Goal: Information Seeking & Learning: Learn about a topic

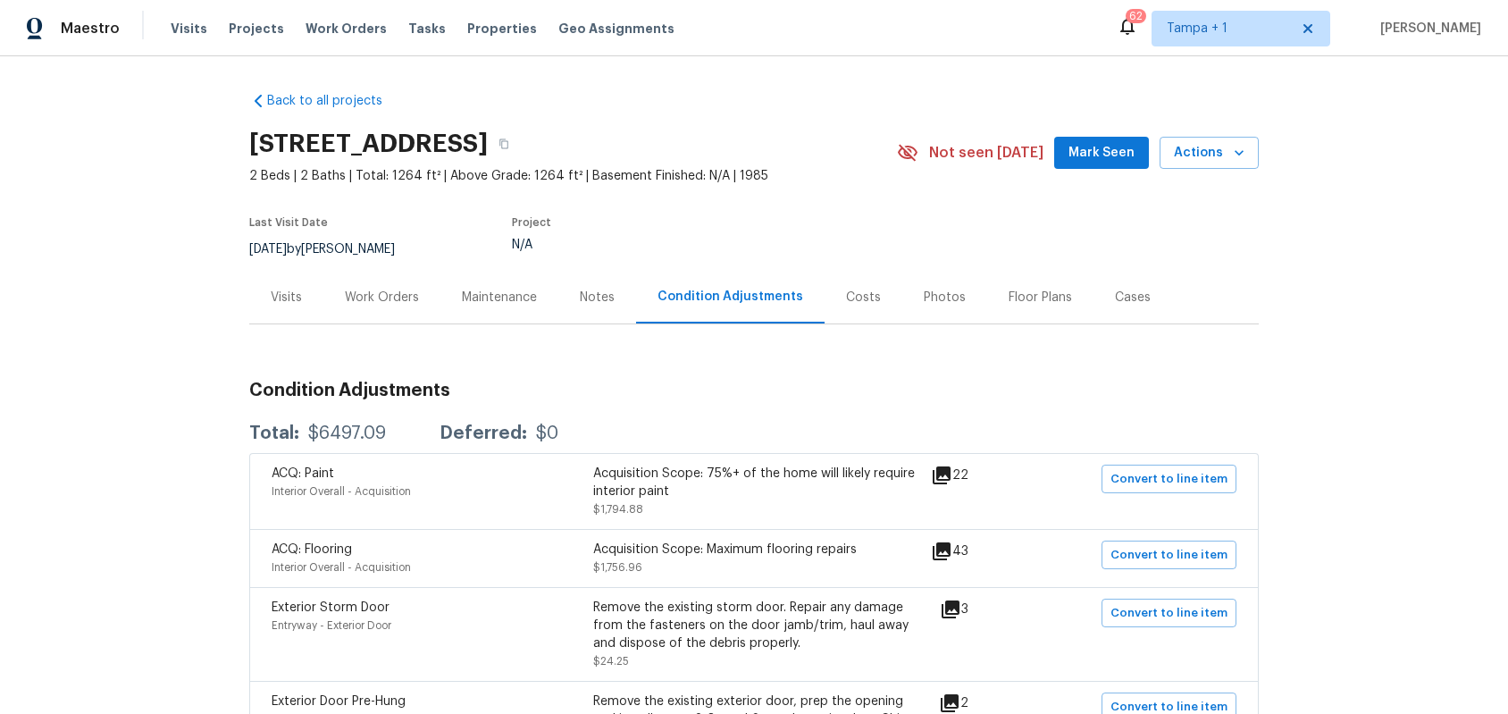
click at [950, 473] on icon at bounding box center [942, 475] width 18 height 18
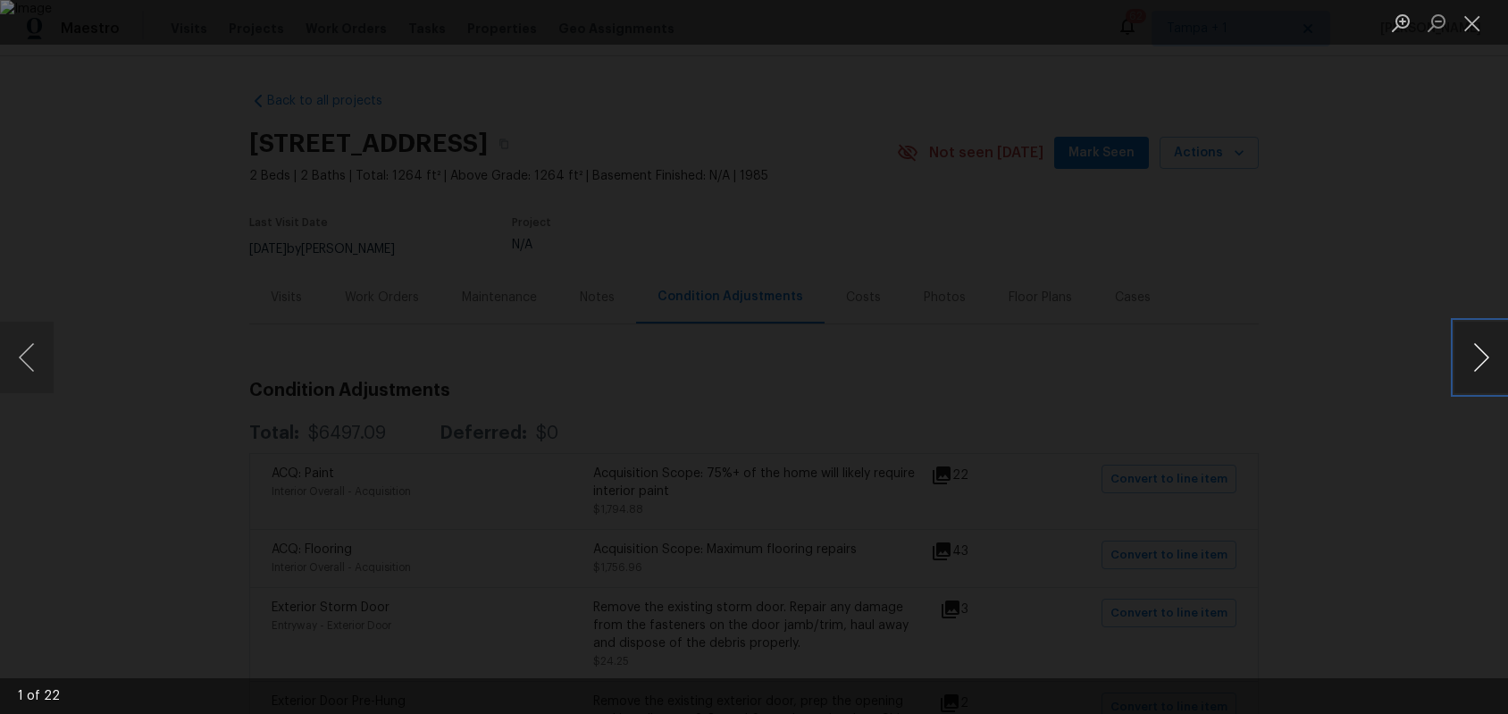
click at [1477, 359] on button "Next image" at bounding box center [1481, 357] width 54 height 71
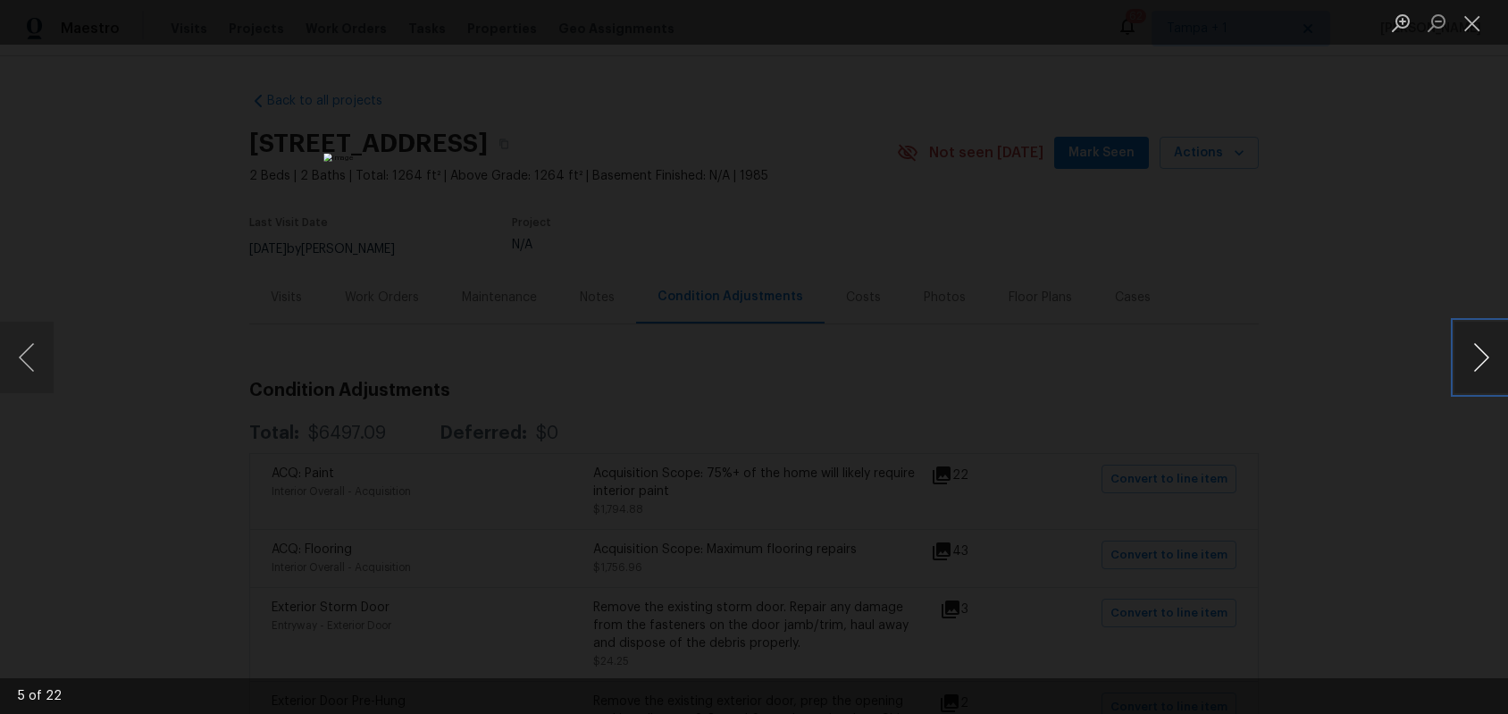
click at [1477, 359] on button "Next image" at bounding box center [1481, 357] width 54 height 71
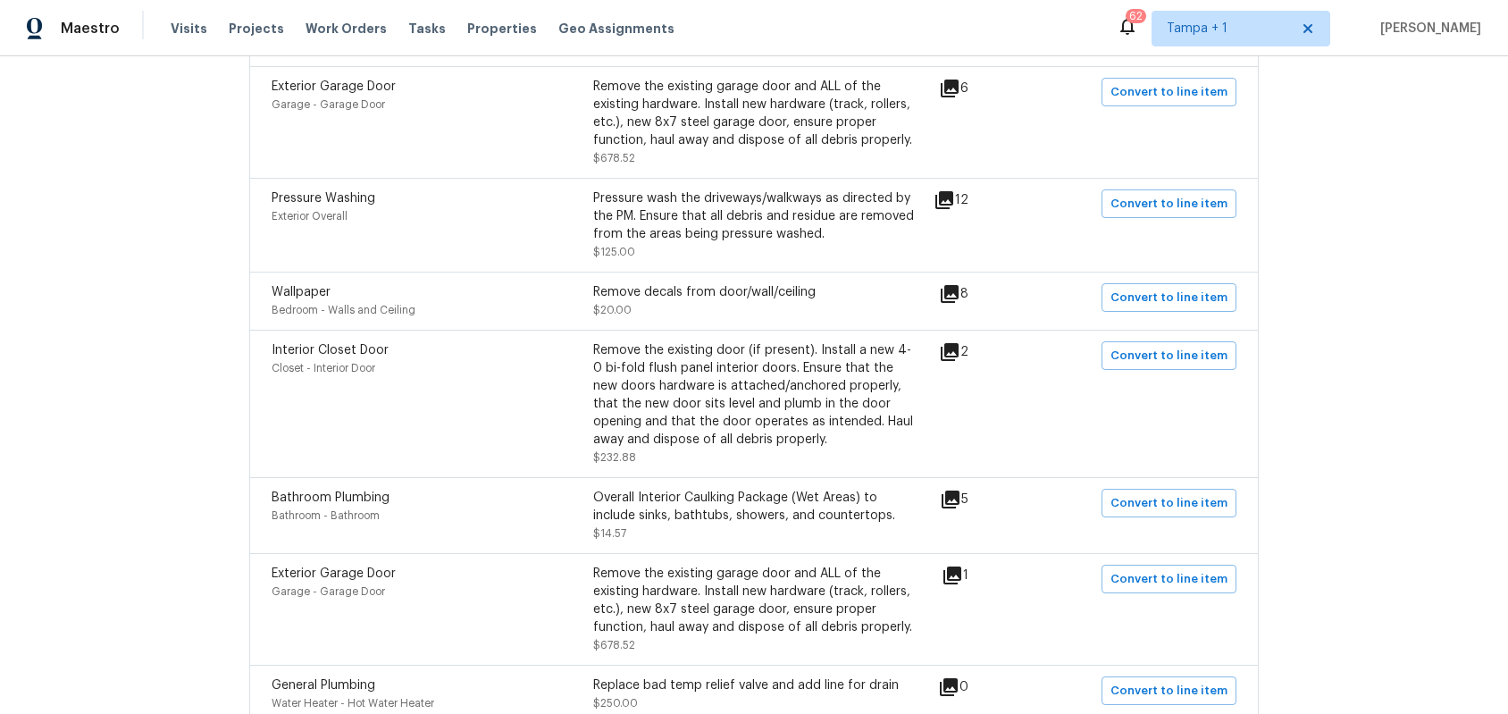
scroll to position [1870, 0]
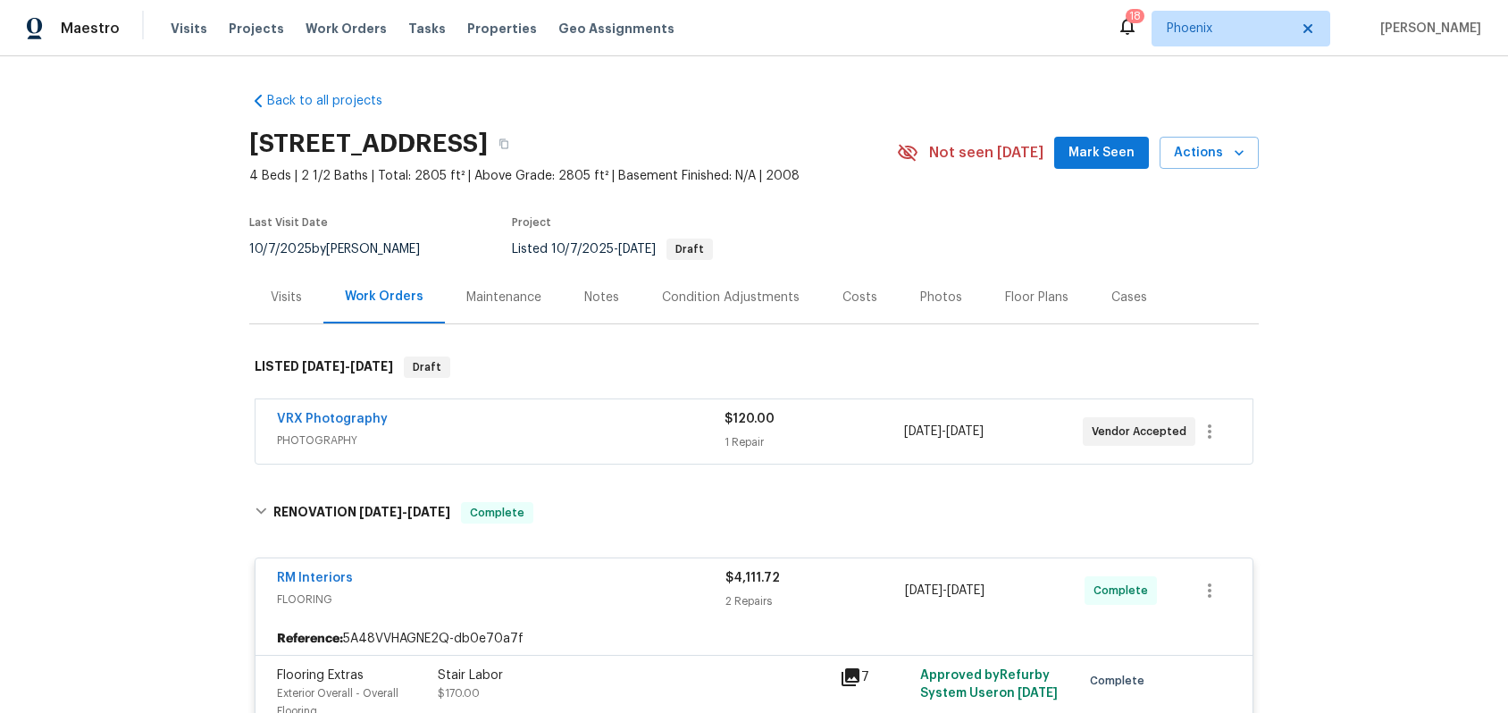
scroll to position [3843, 0]
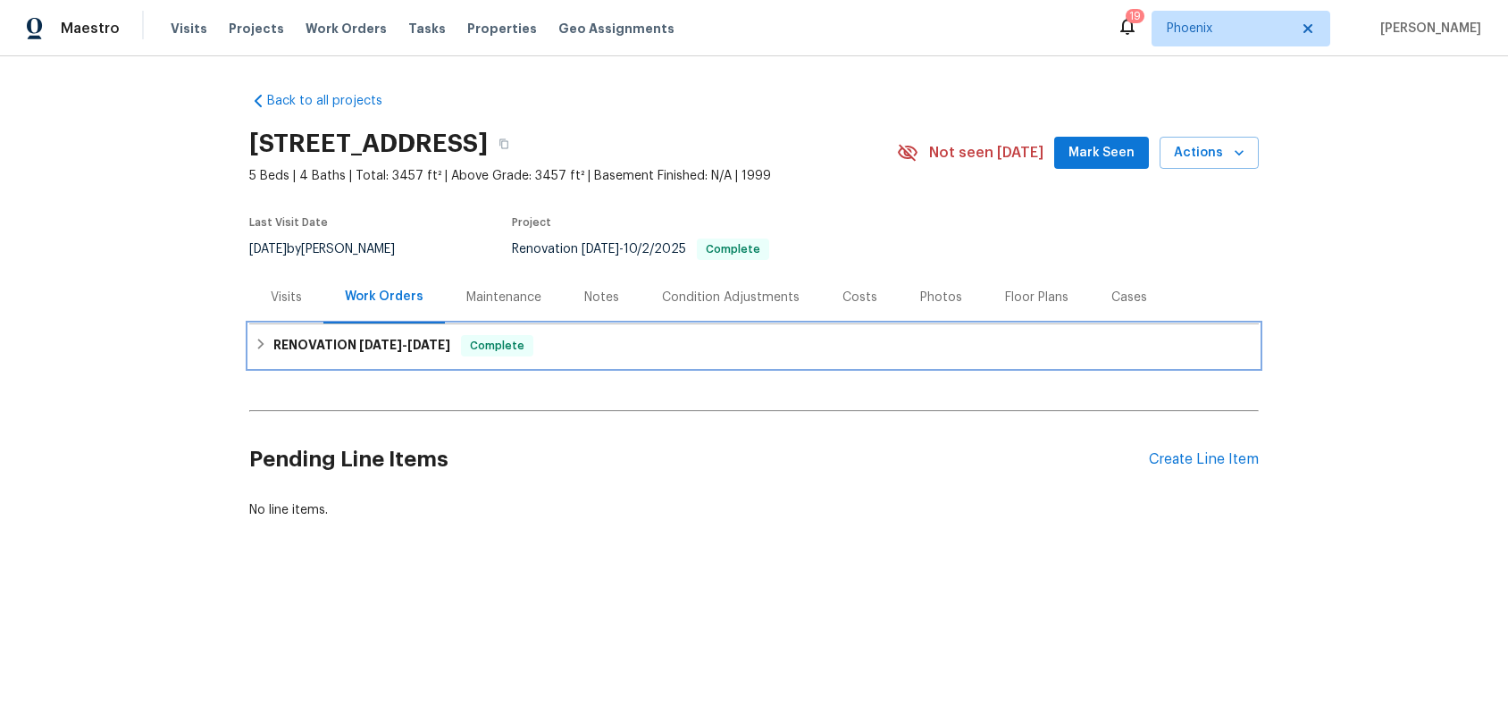
click at [255, 345] on icon at bounding box center [261, 344] width 13 height 13
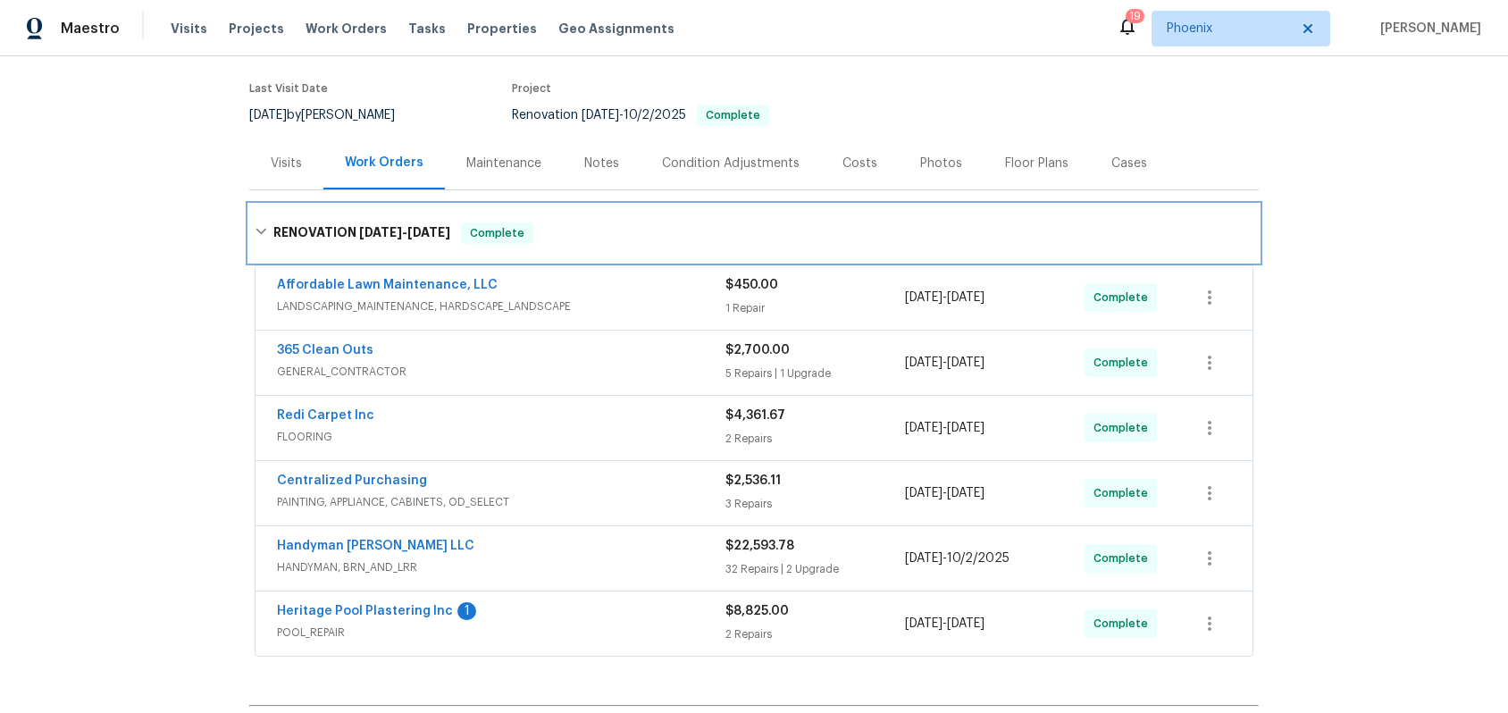
scroll to position [246, 0]
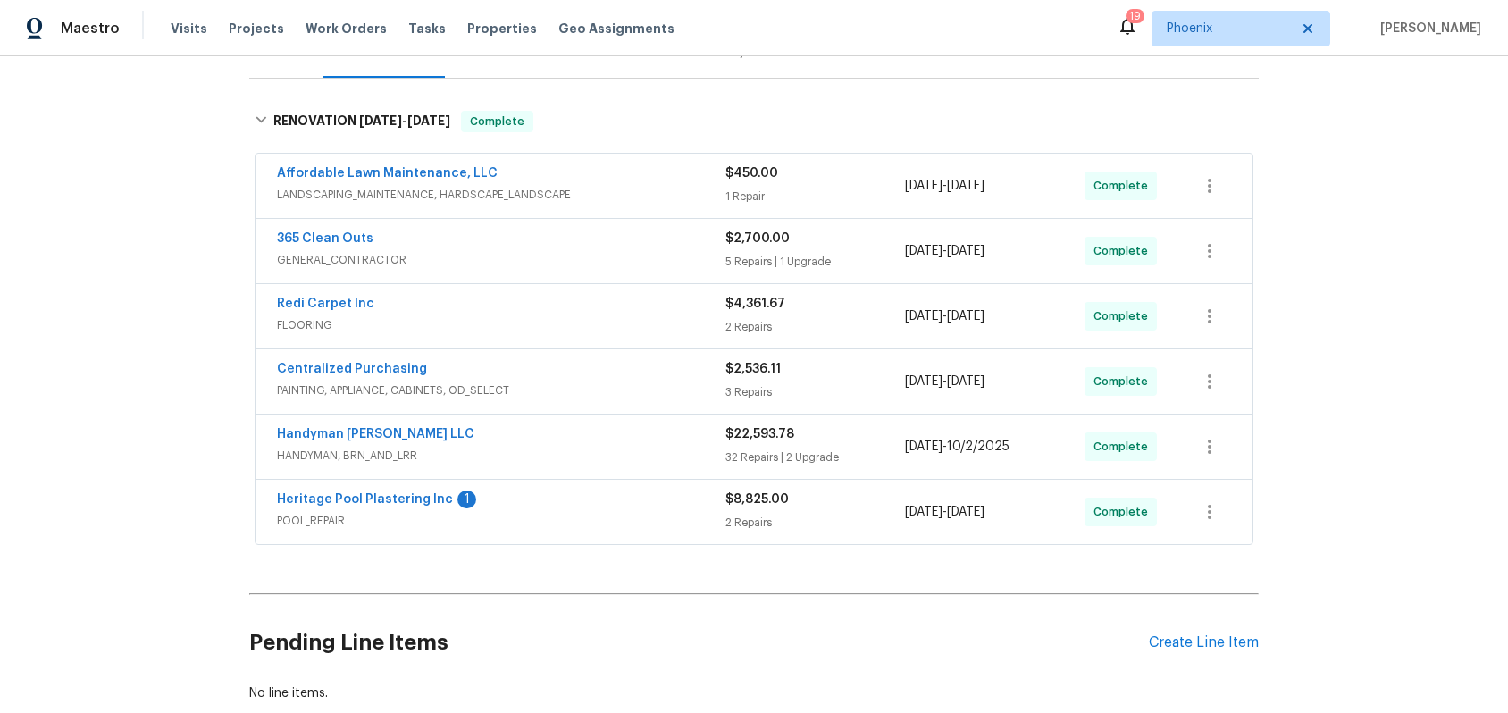
click at [448, 432] on div "Handyman [PERSON_NAME] LLC" at bounding box center [501, 435] width 448 height 21
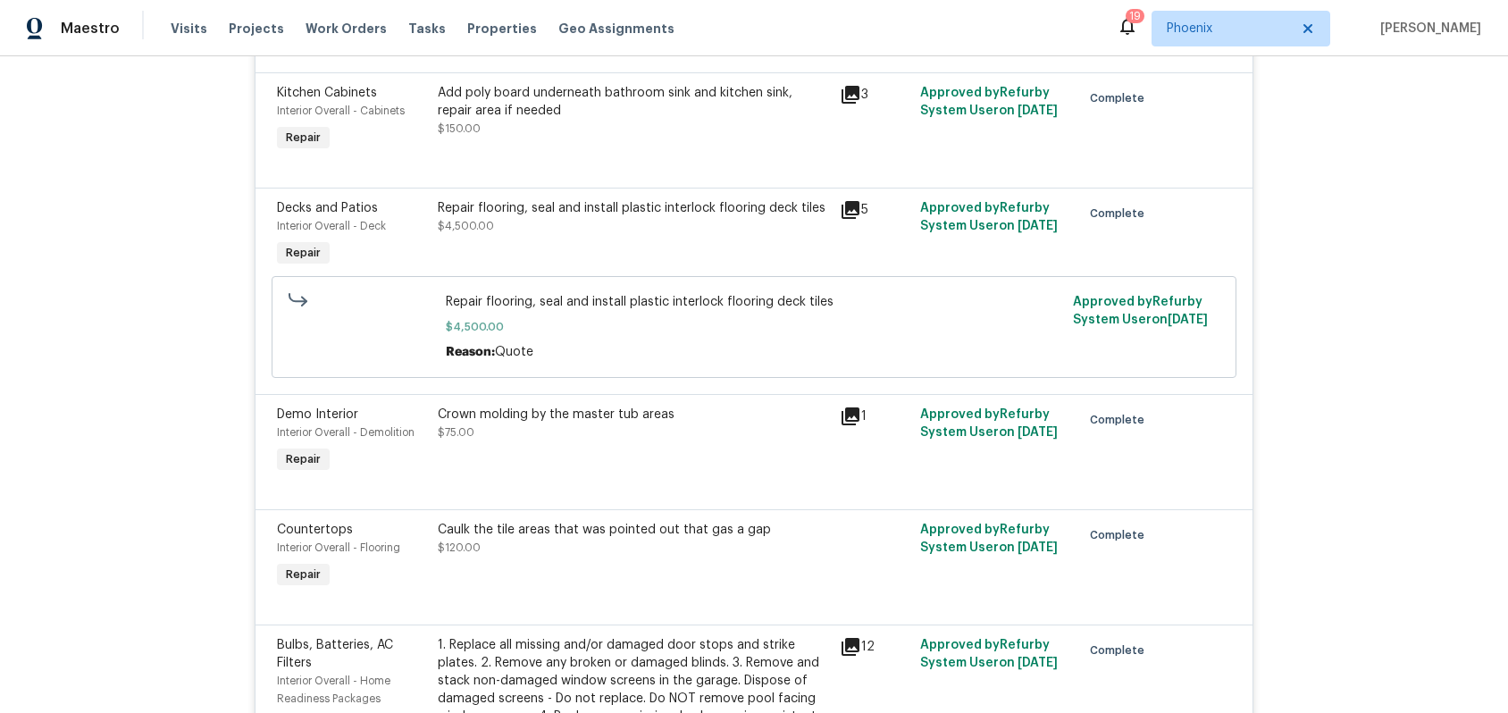
scroll to position [1129, 0]
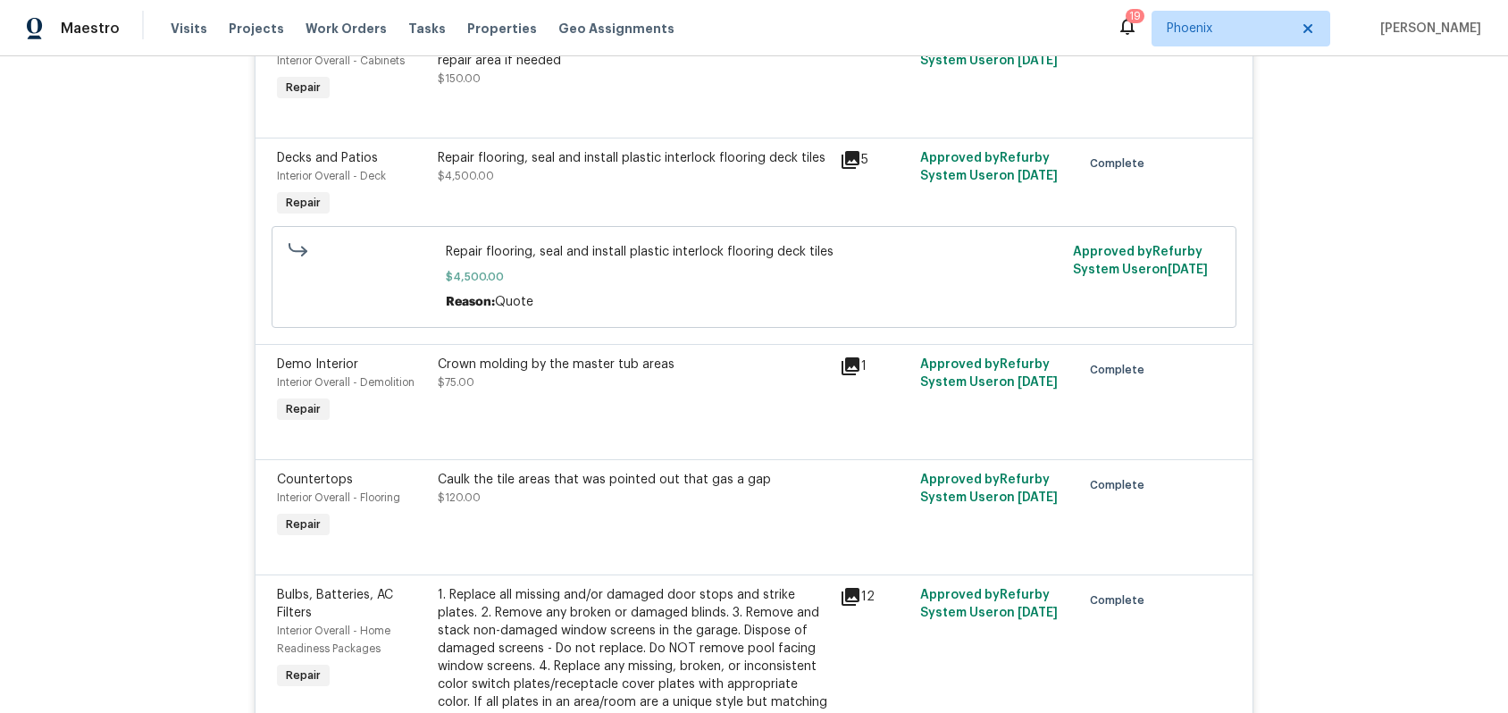
click at [848, 161] on icon at bounding box center [850, 160] width 18 height 18
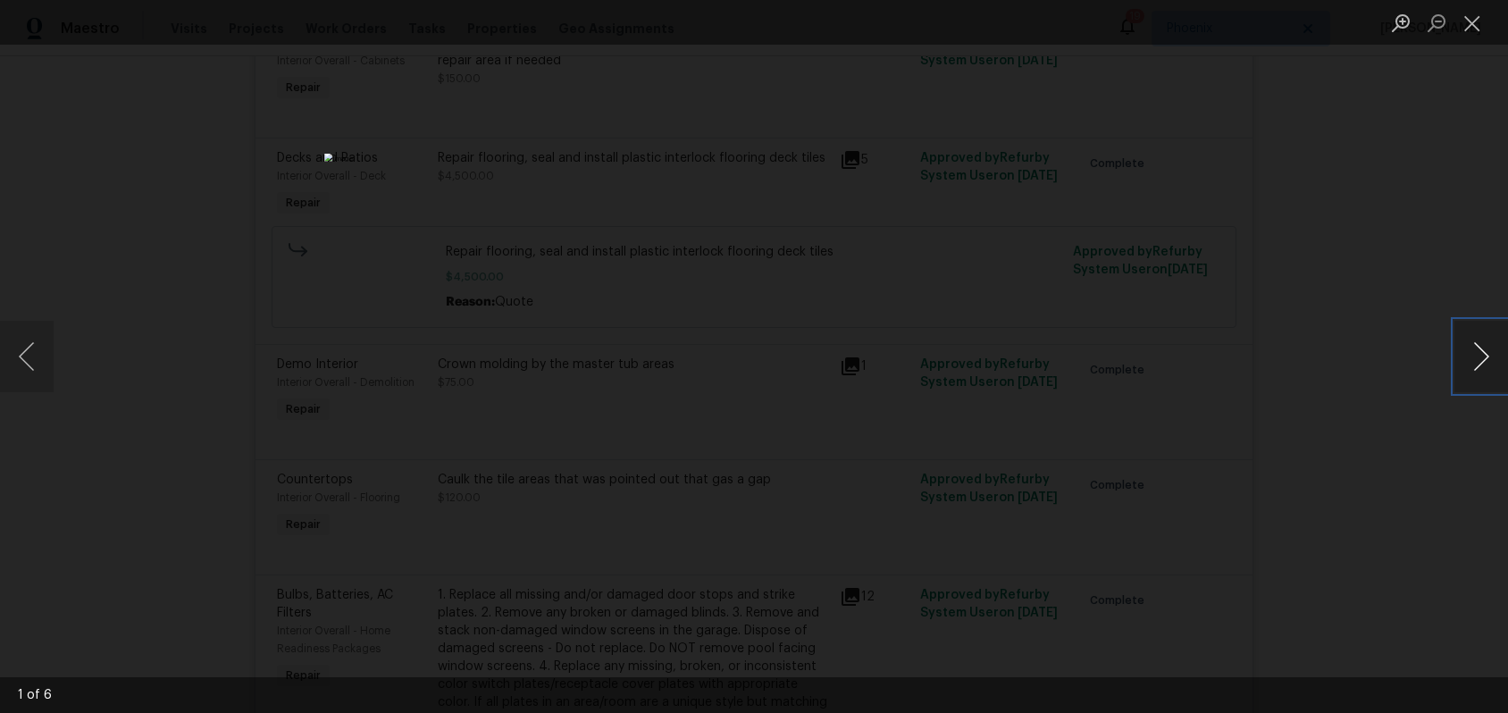
click at [1476, 364] on button "Next image" at bounding box center [1481, 356] width 54 height 71
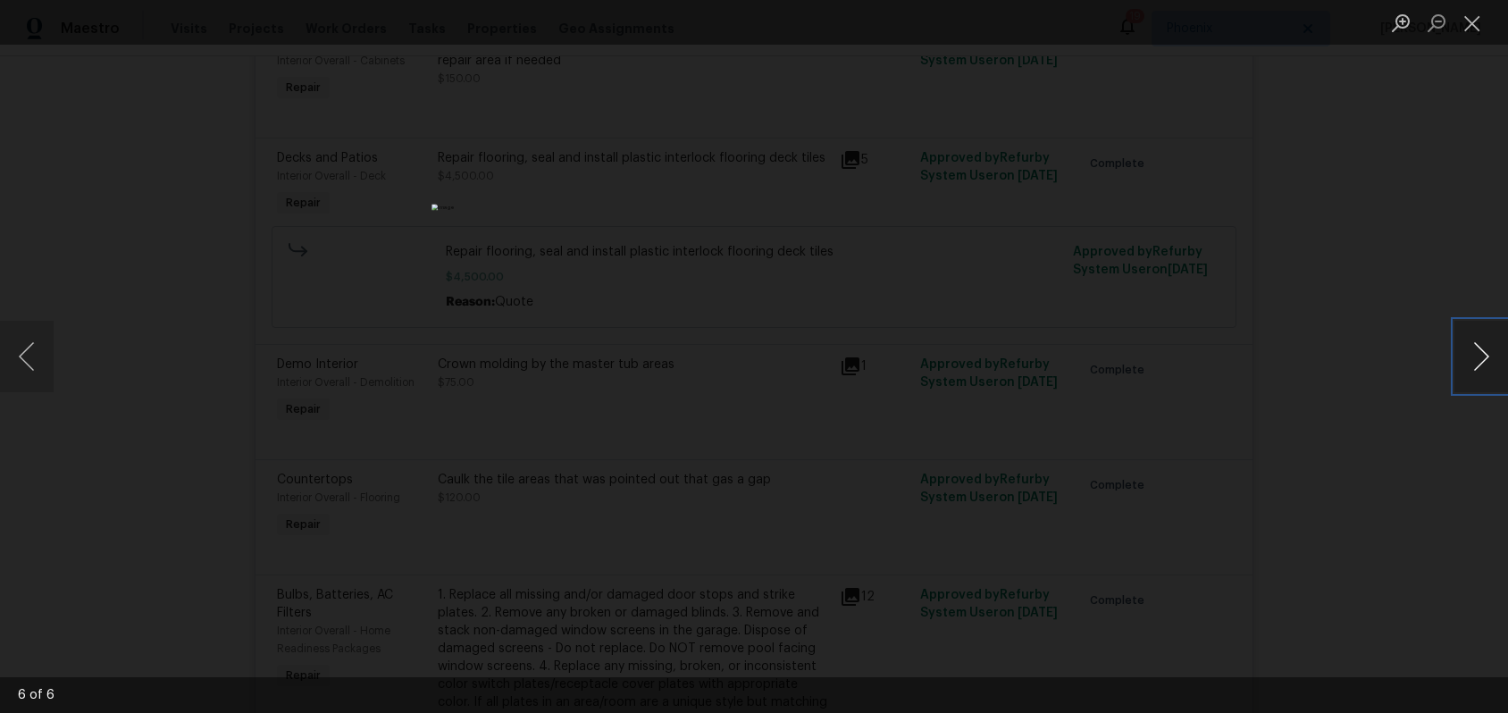
click at [1476, 364] on button "Next image" at bounding box center [1481, 356] width 54 height 71
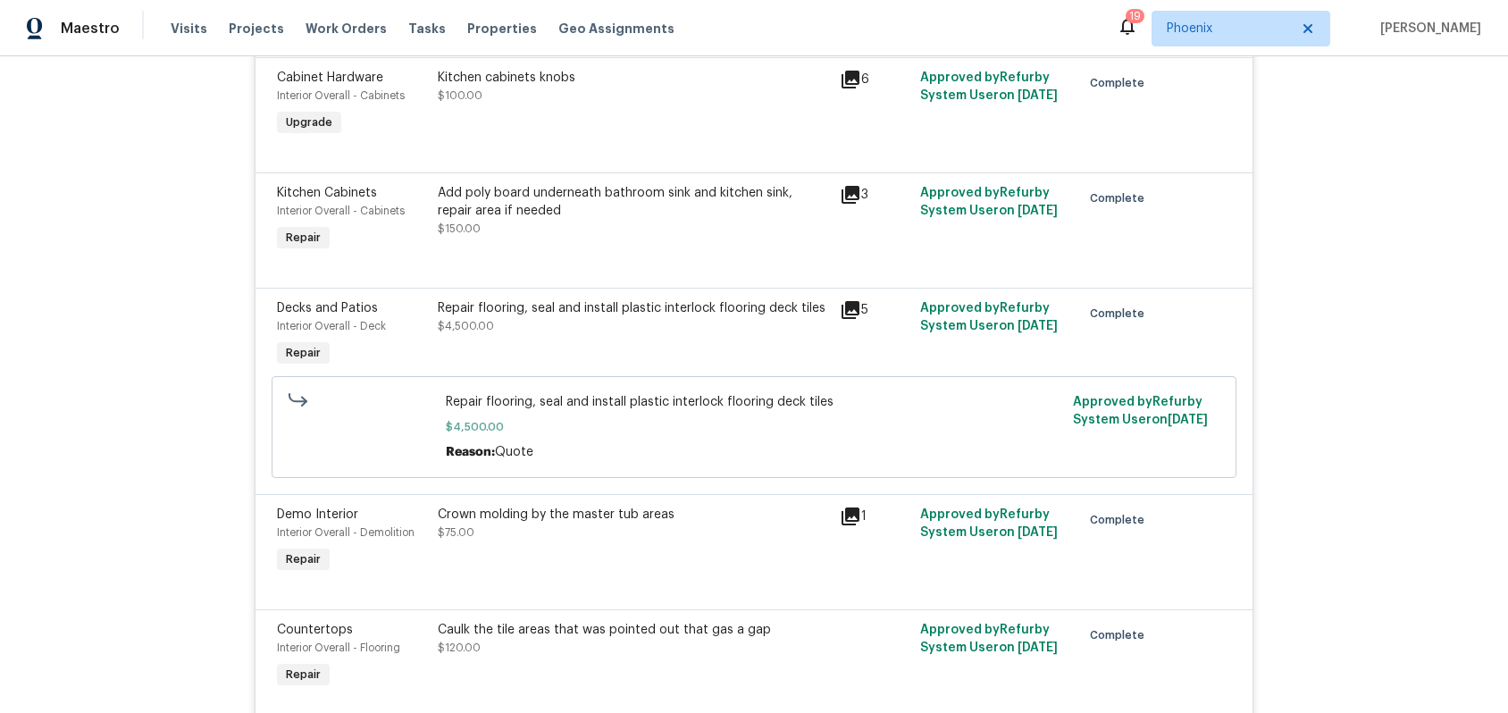
scroll to position [0, 0]
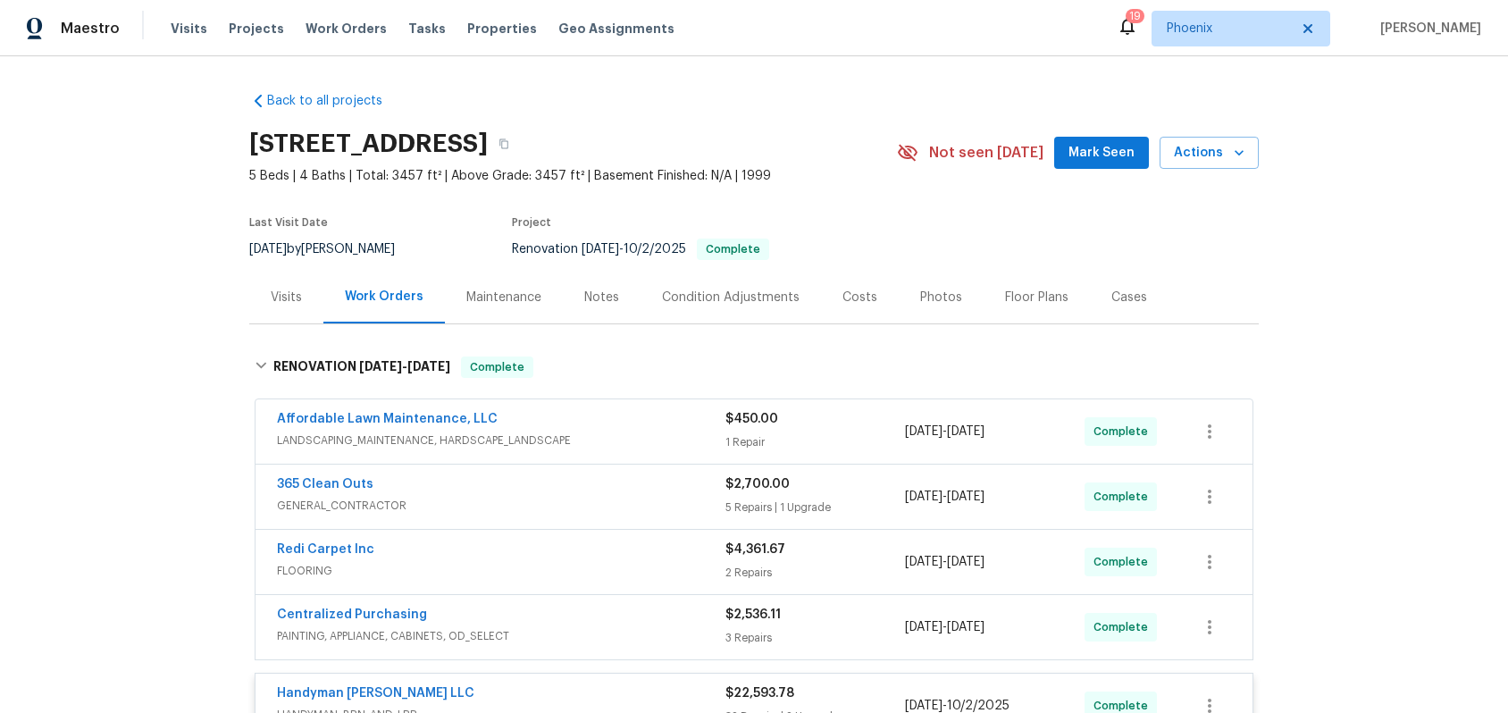
click at [716, 306] on div "Condition Adjustments" at bounding box center [730, 297] width 180 height 53
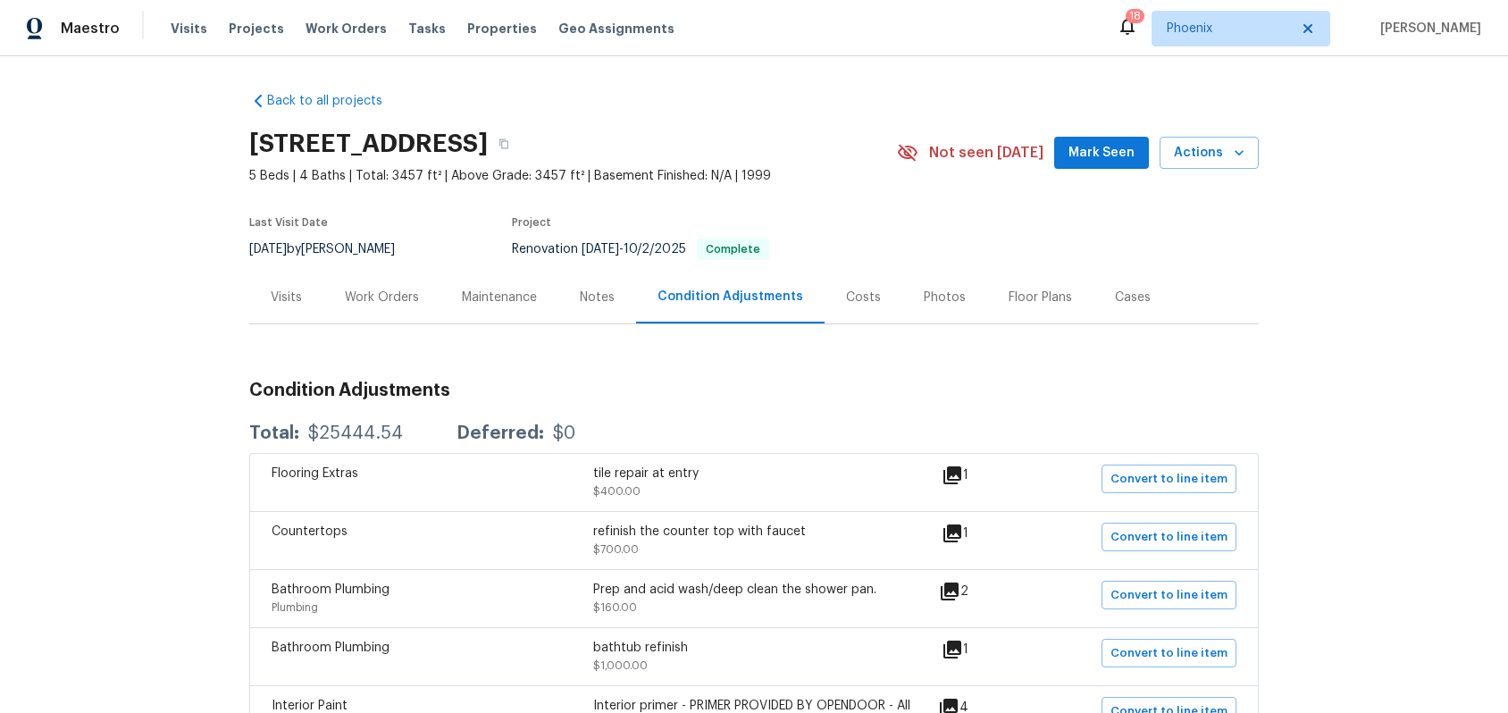
click at [403, 299] on div "Work Orders" at bounding box center [382, 298] width 74 height 18
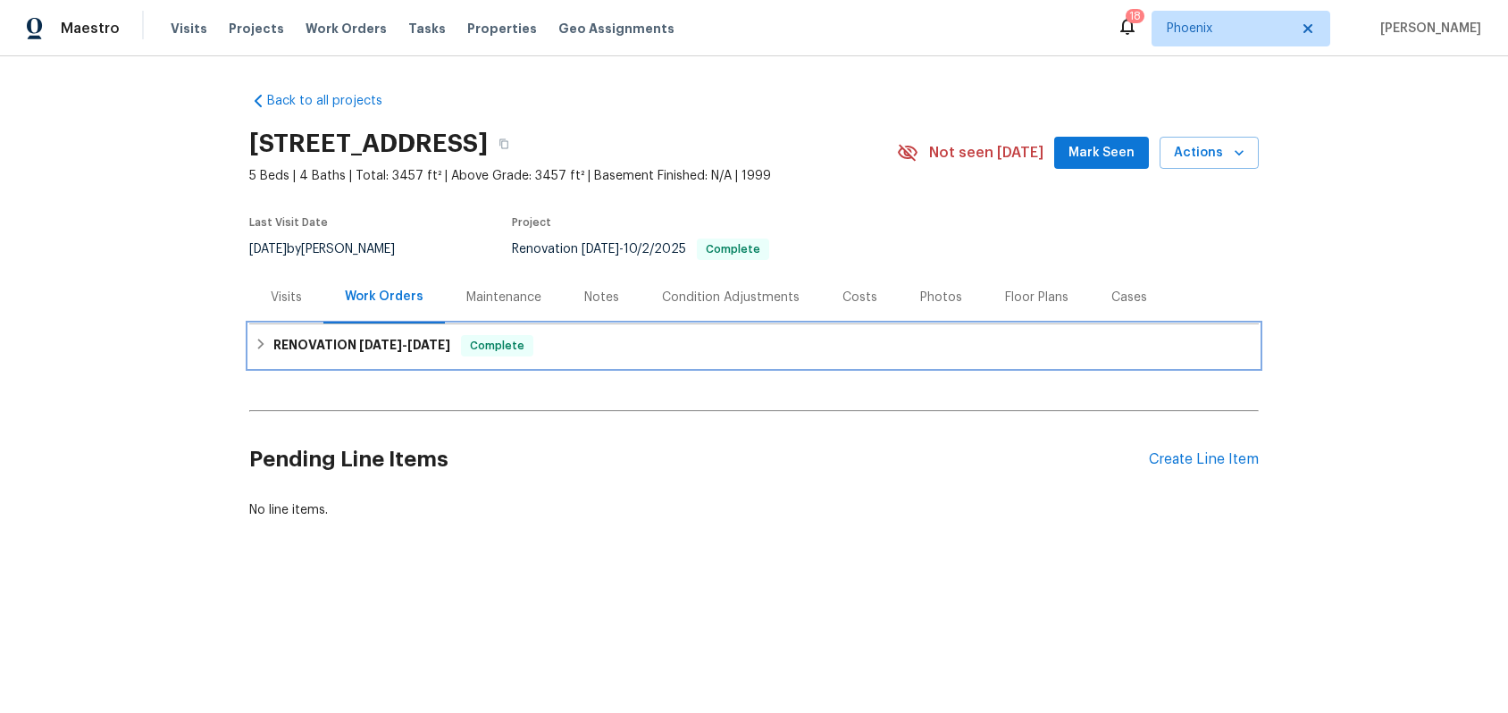
click at [262, 348] on icon at bounding box center [261, 344] width 13 height 13
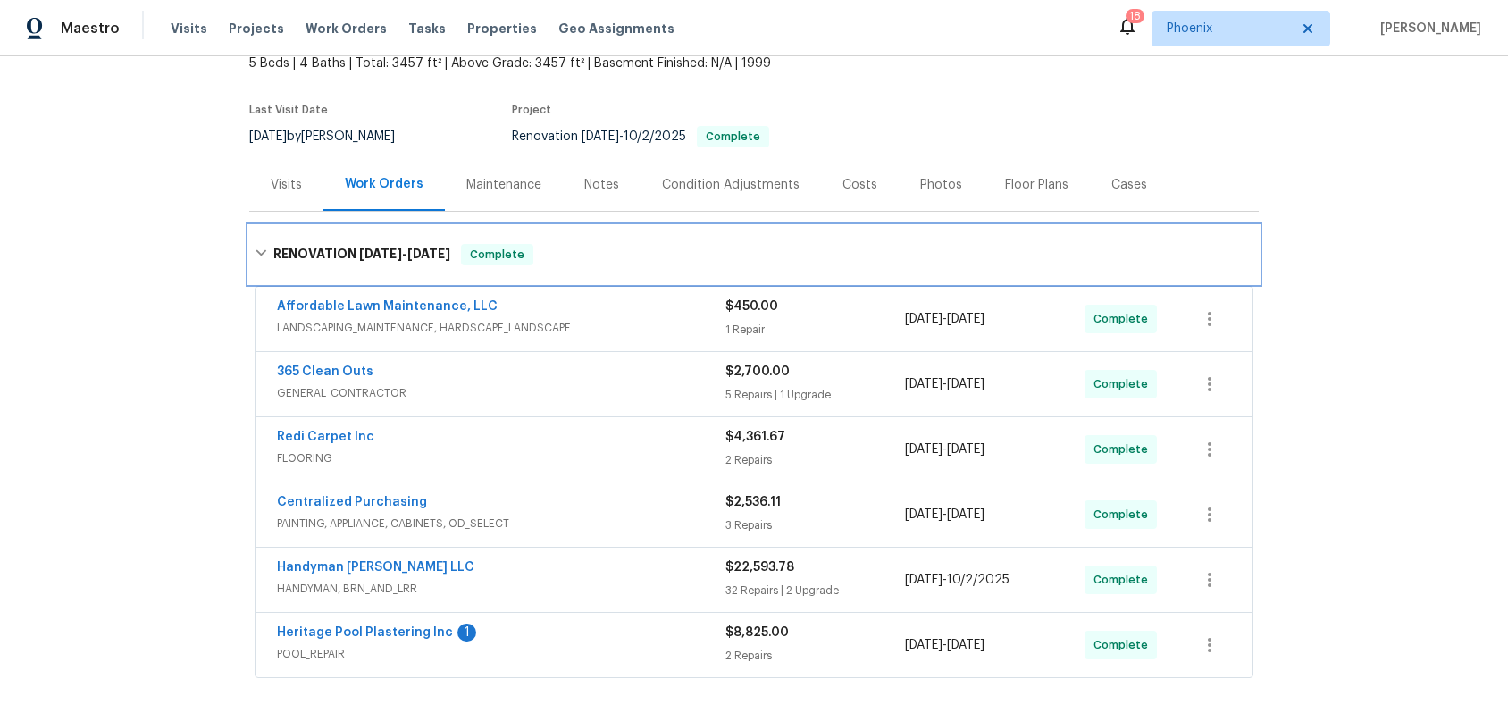
scroll to position [171, 0]
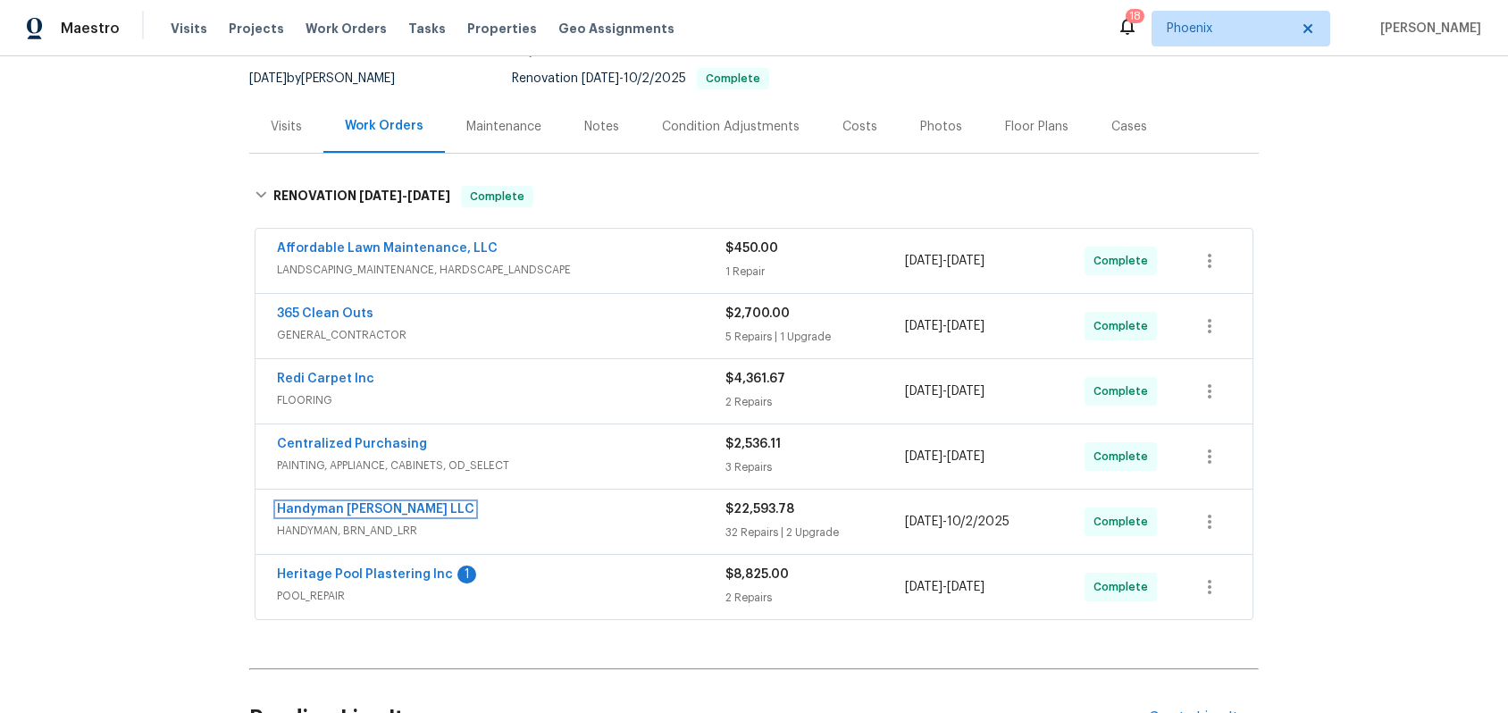
click at [372, 512] on link "Handyman [PERSON_NAME] LLC" at bounding box center [375, 509] width 197 height 13
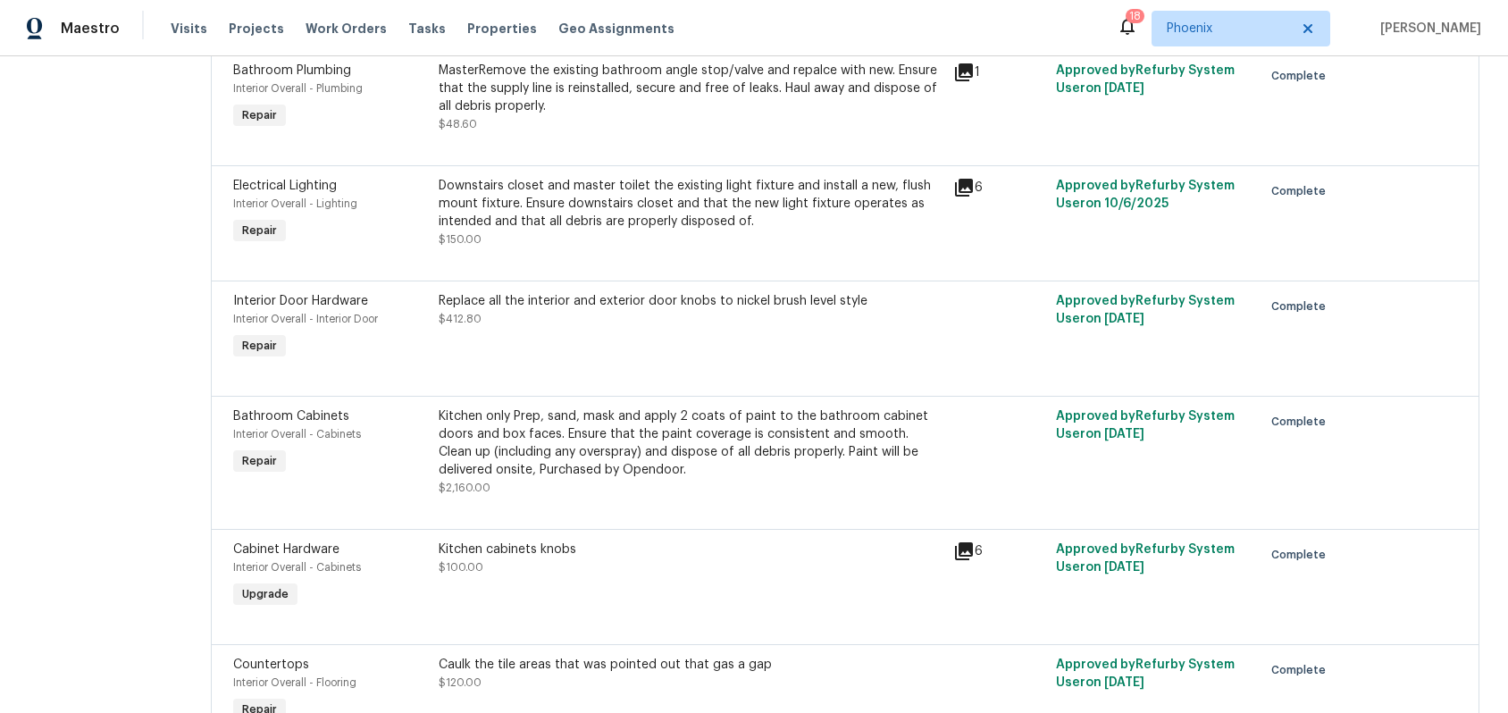
scroll to position [3916, 0]
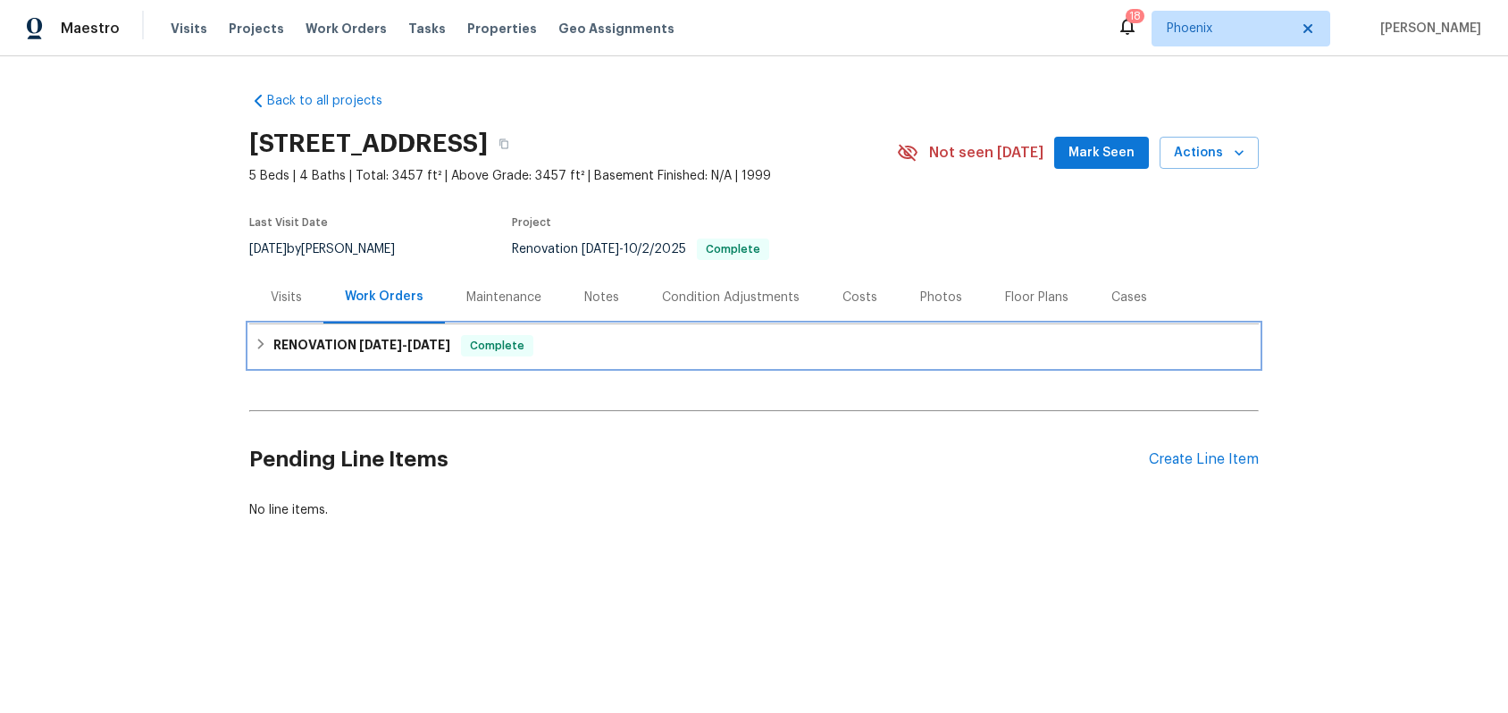
click at [270, 347] on div "RENOVATION [DATE] - [DATE] Complete" at bounding box center [754, 345] width 999 height 21
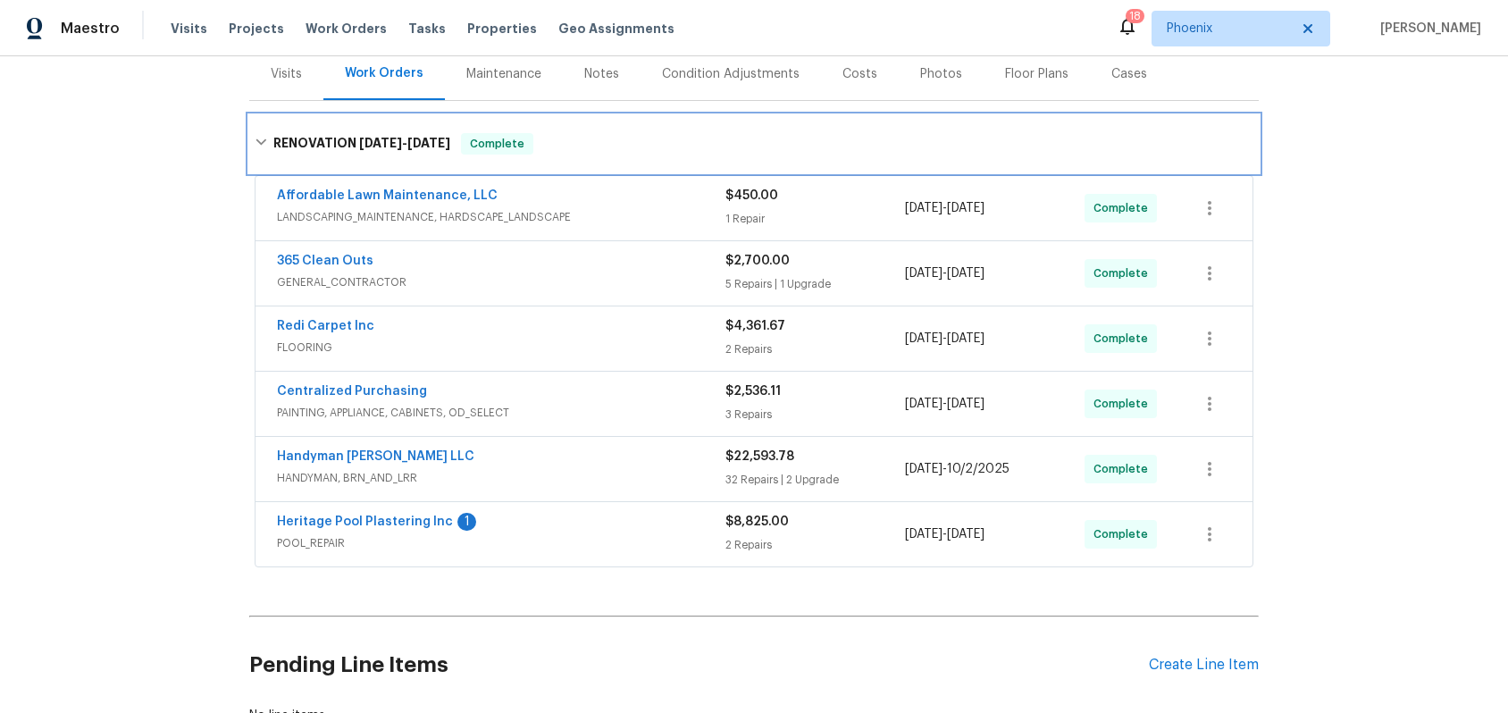
scroll to position [294, 0]
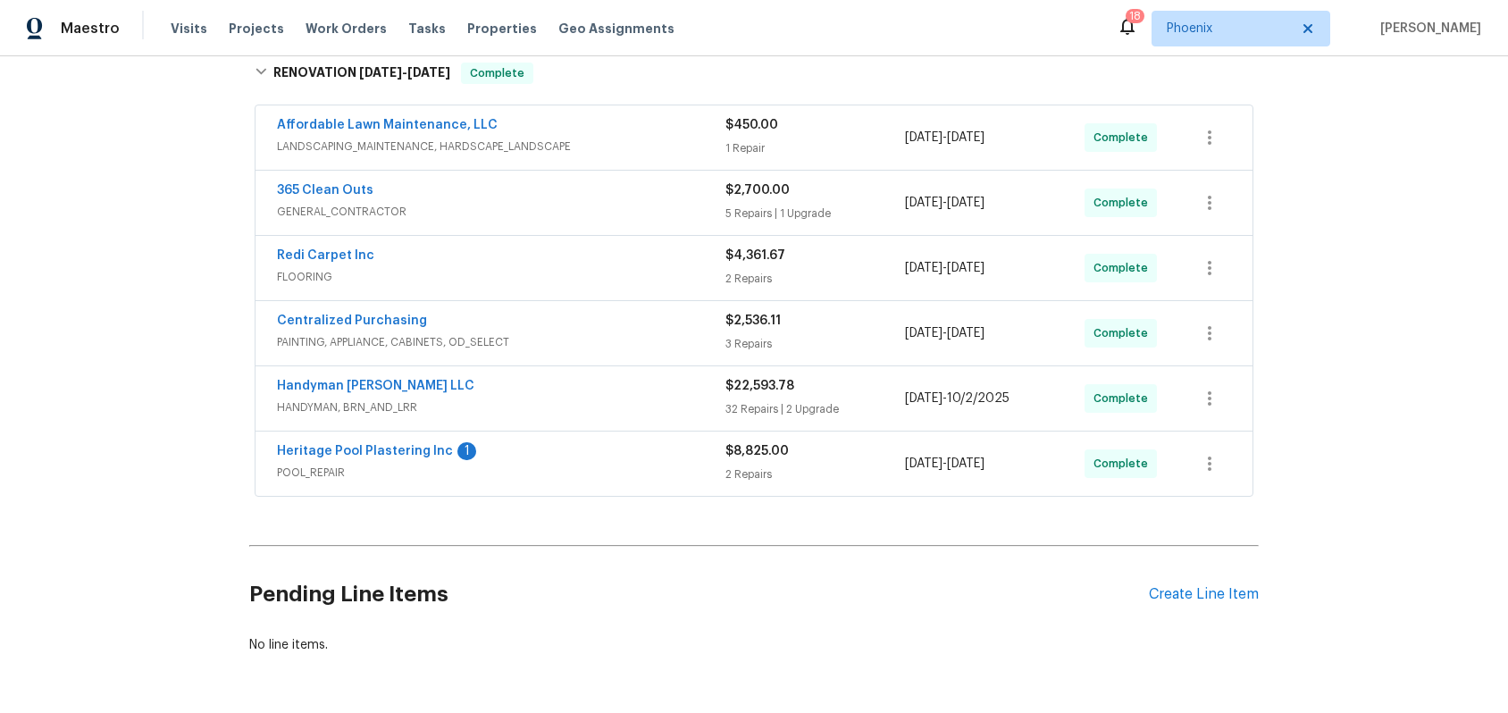
click at [446, 203] on span "GENERAL_CONTRACTOR" at bounding box center [501, 212] width 448 height 18
click at [446, 202] on div "365 Clean Outs" at bounding box center [501, 191] width 448 height 21
click at [446, 203] on span "GENERAL_CONTRACTOR" at bounding box center [501, 212] width 448 height 18
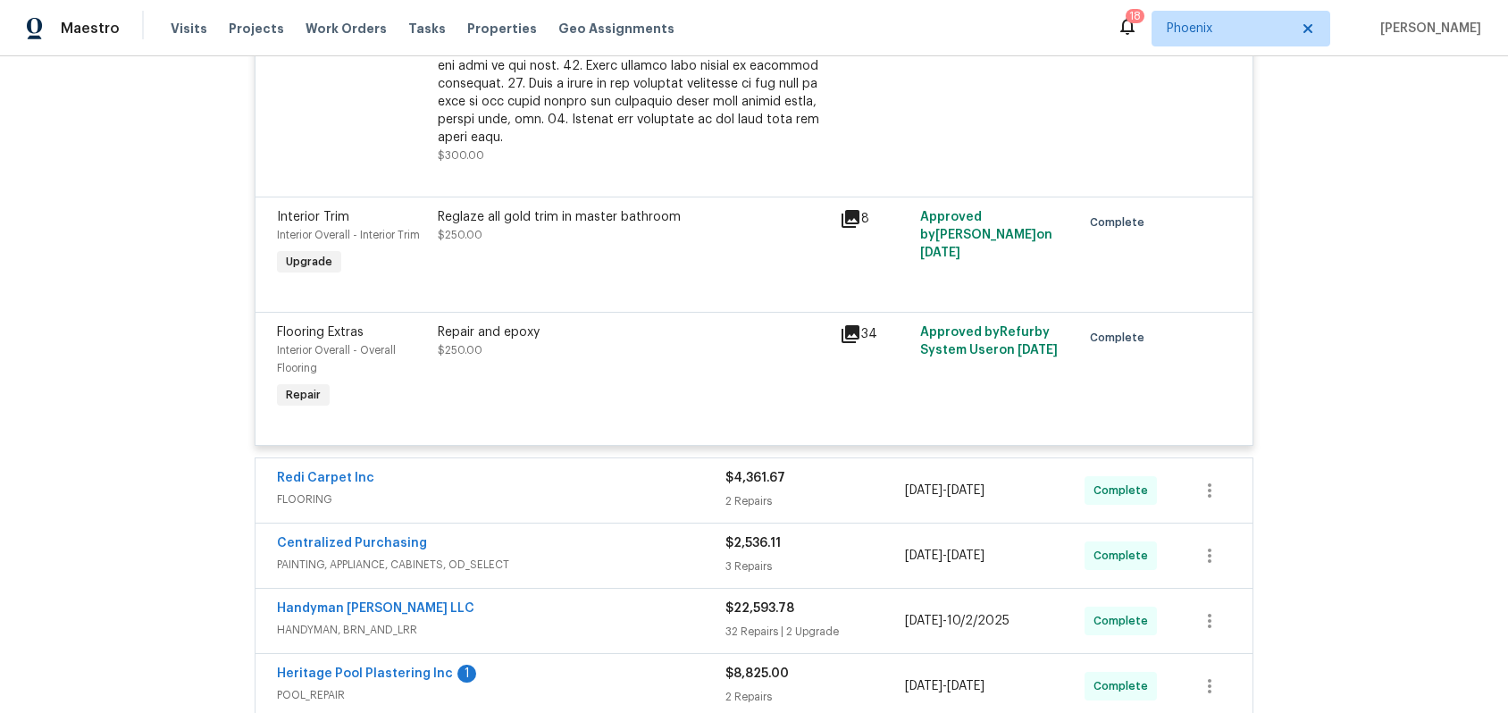
scroll to position [1226, 0]
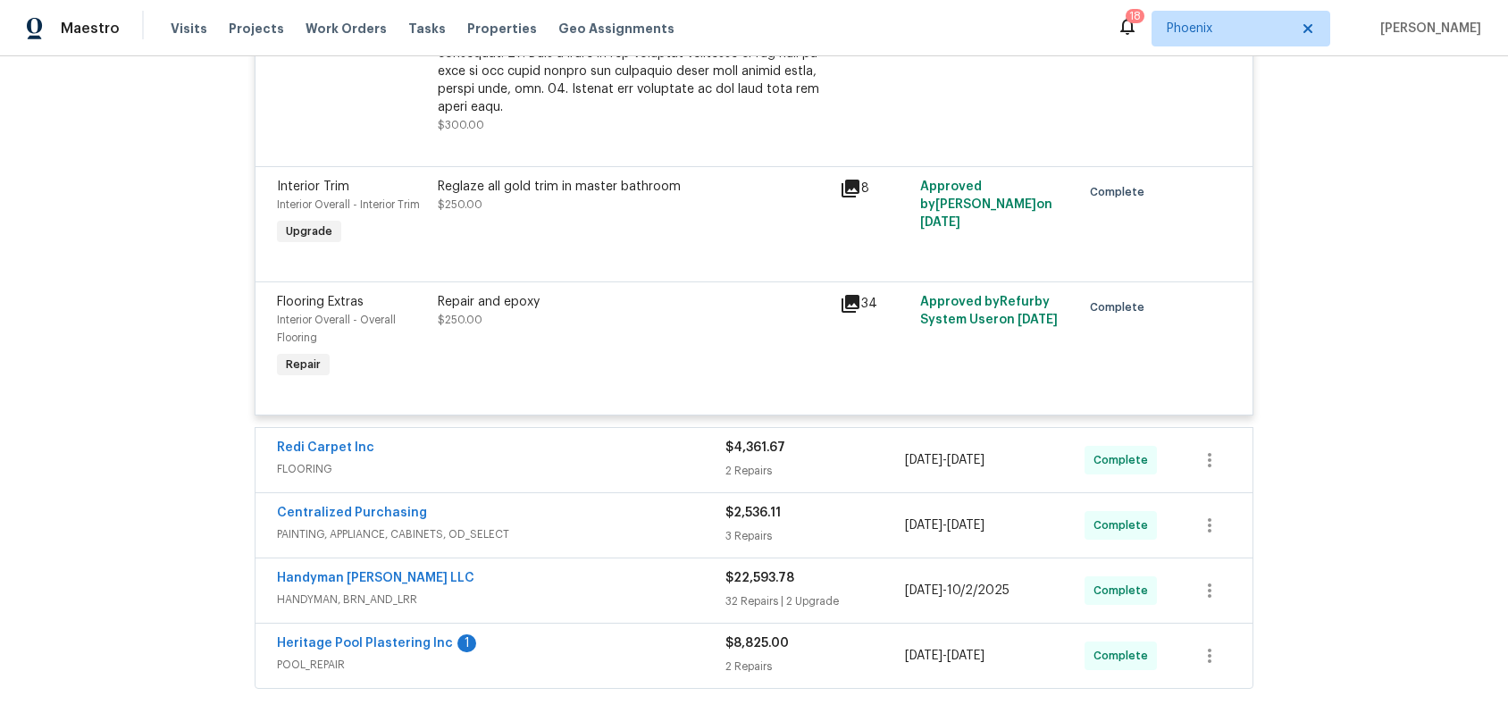
click at [461, 569] on div "Handyman [PERSON_NAME] LLC" at bounding box center [501, 579] width 448 height 21
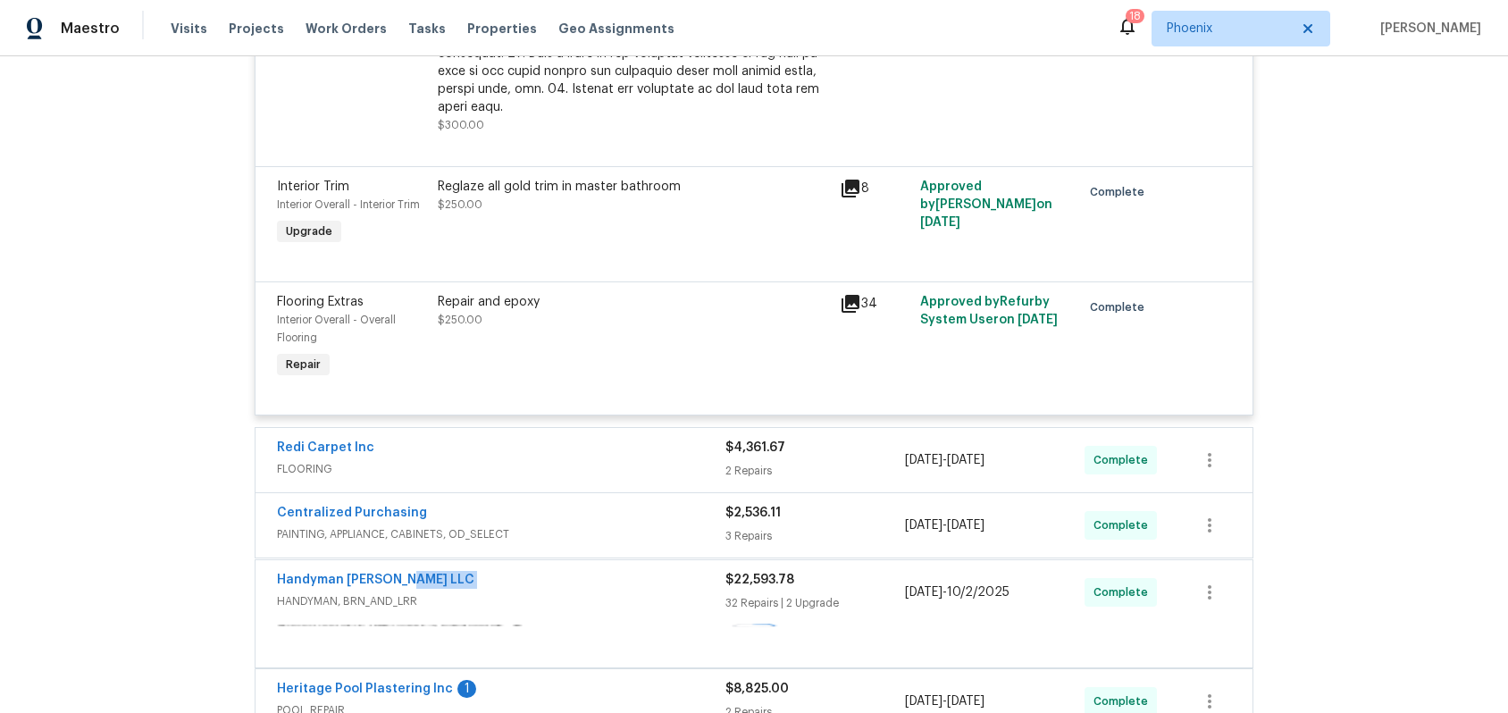
click at [461, 571] on div "Handyman [PERSON_NAME] LLC" at bounding box center [501, 581] width 448 height 21
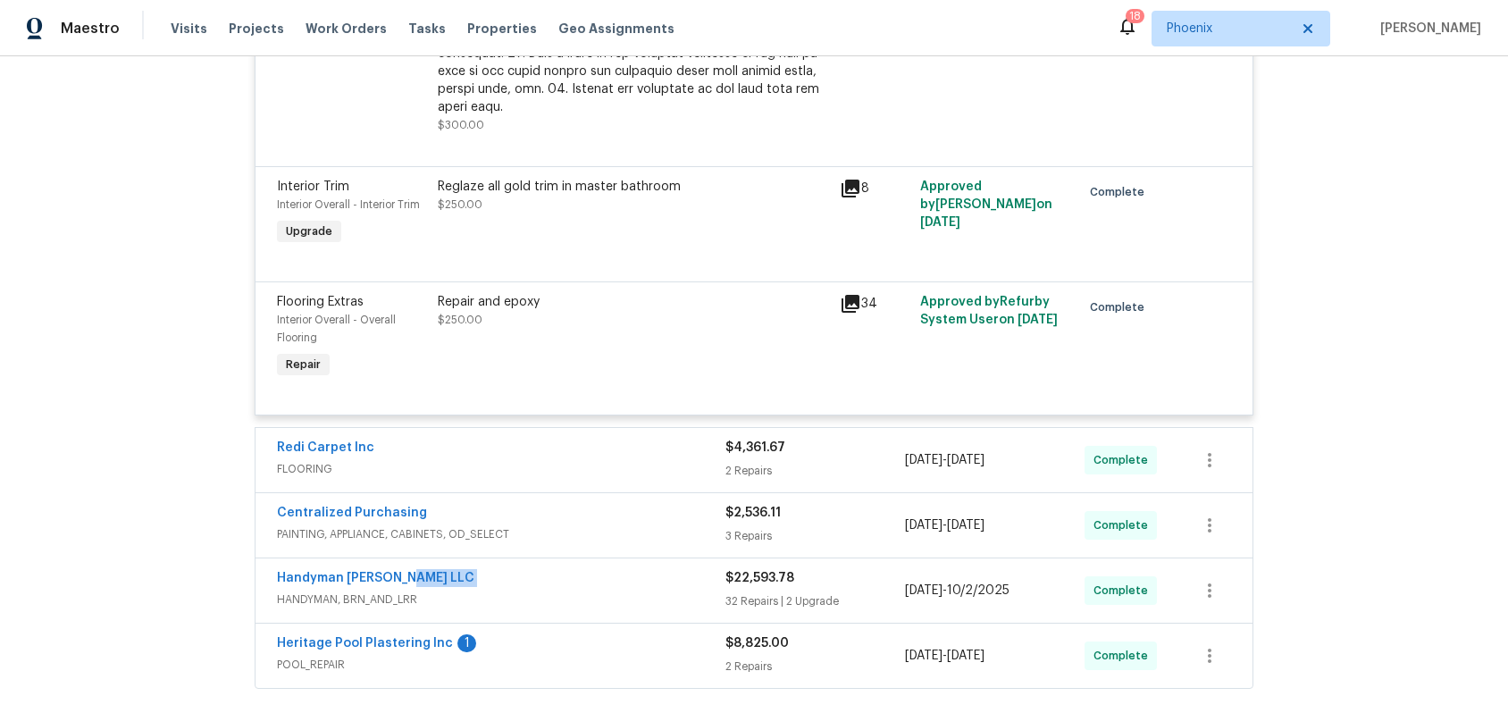
click at [461, 569] on div "Handyman [PERSON_NAME] LLC" at bounding box center [501, 579] width 448 height 21
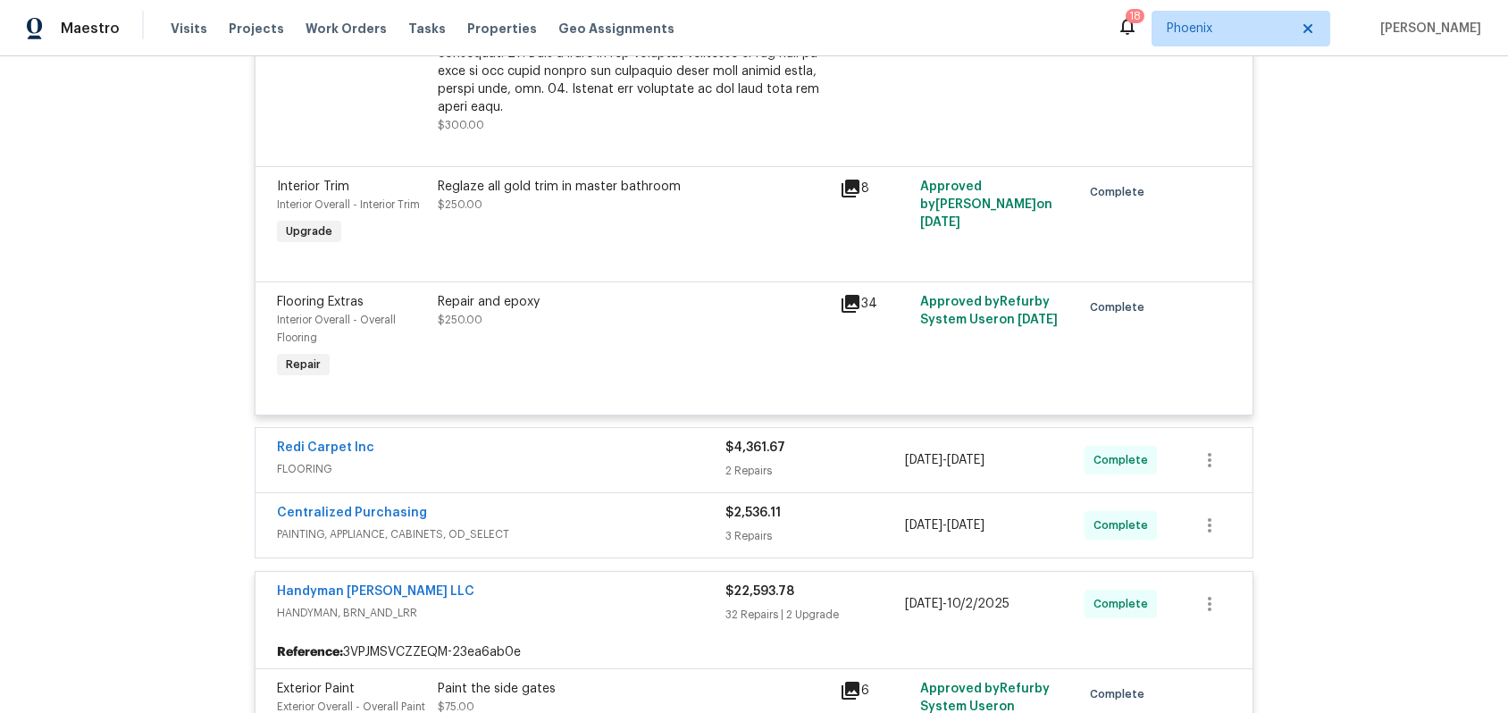
click at [483, 504] on div "Centralized Purchasing" at bounding box center [501, 514] width 448 height 21
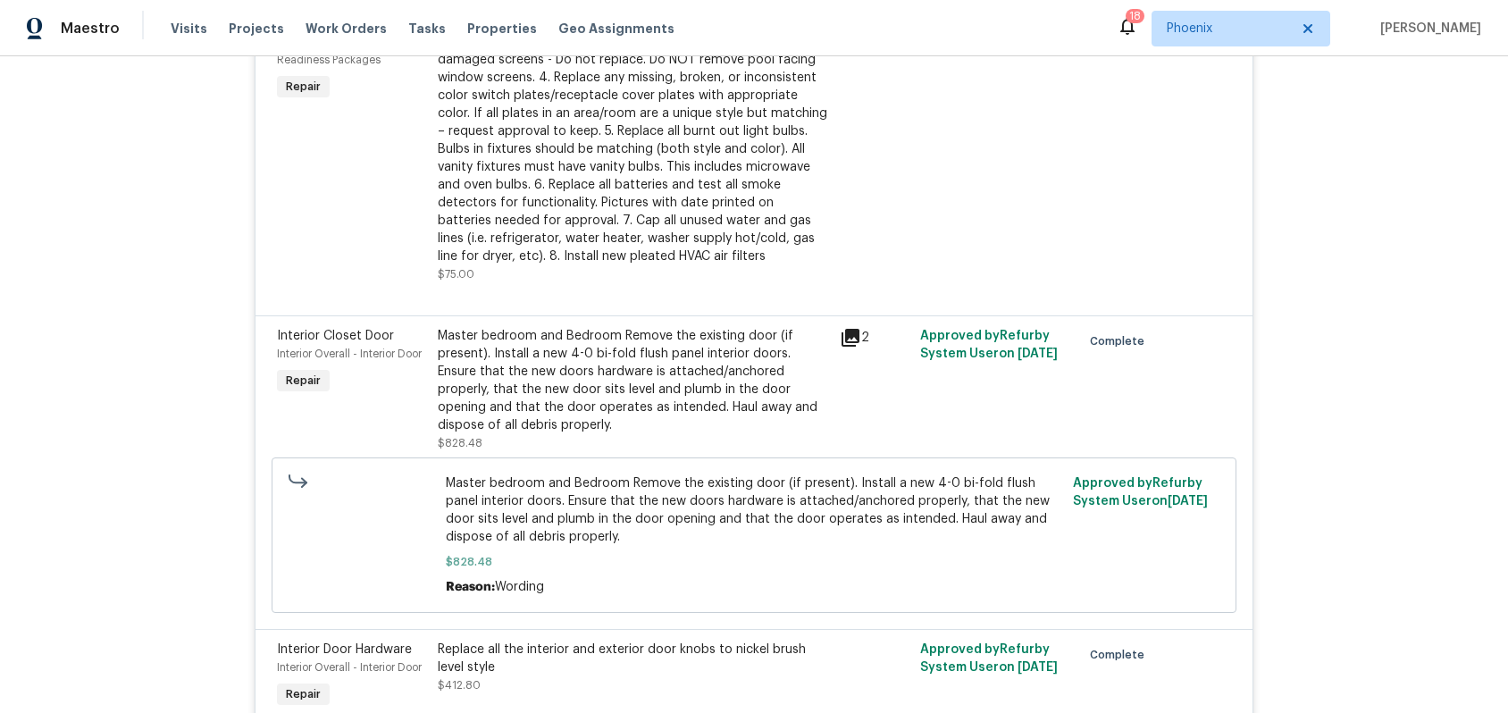
scroll to position [3237, 0]
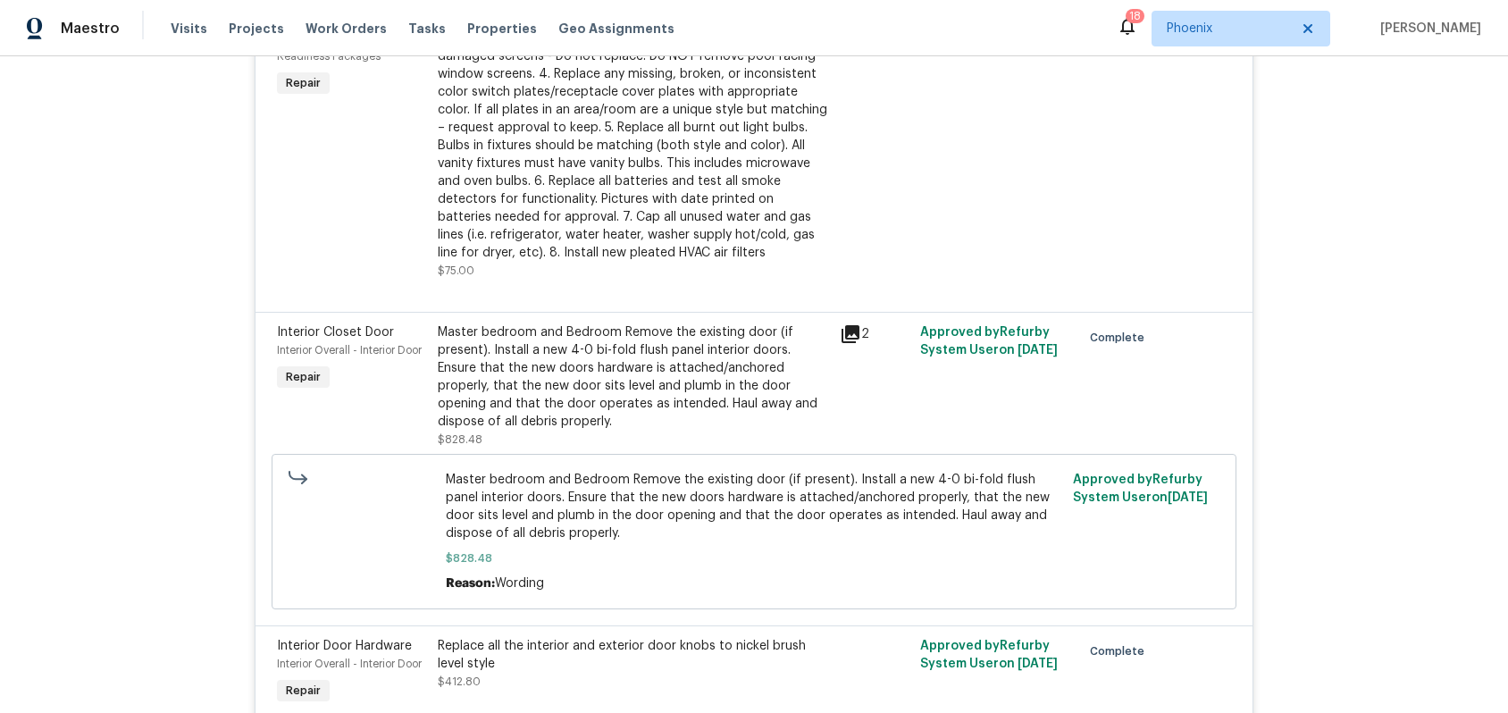
click at [852, 325] on icon at bounding box center [850, 334] width 18 height 18
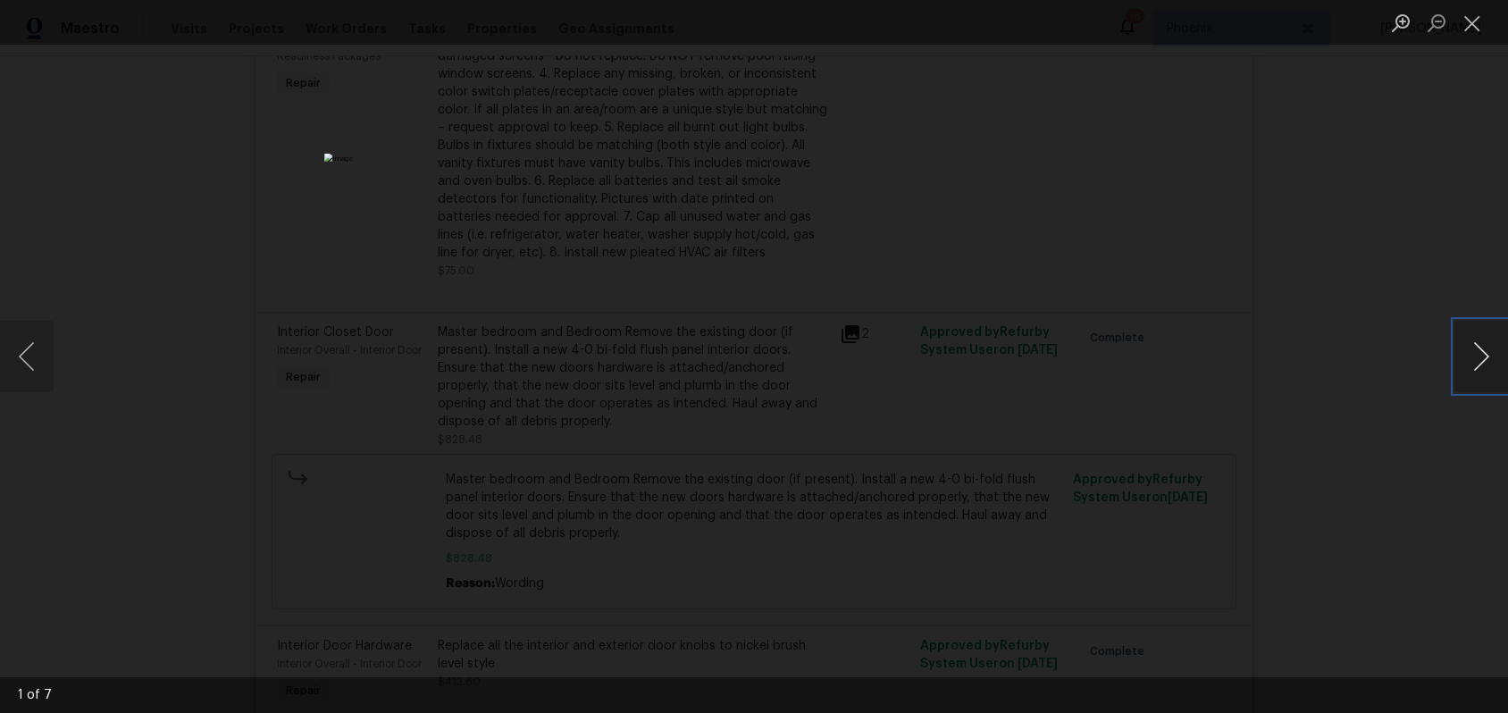
click at [1481, 356] on button "Next image" at bounding box center [1481, 356] width 54 height 71
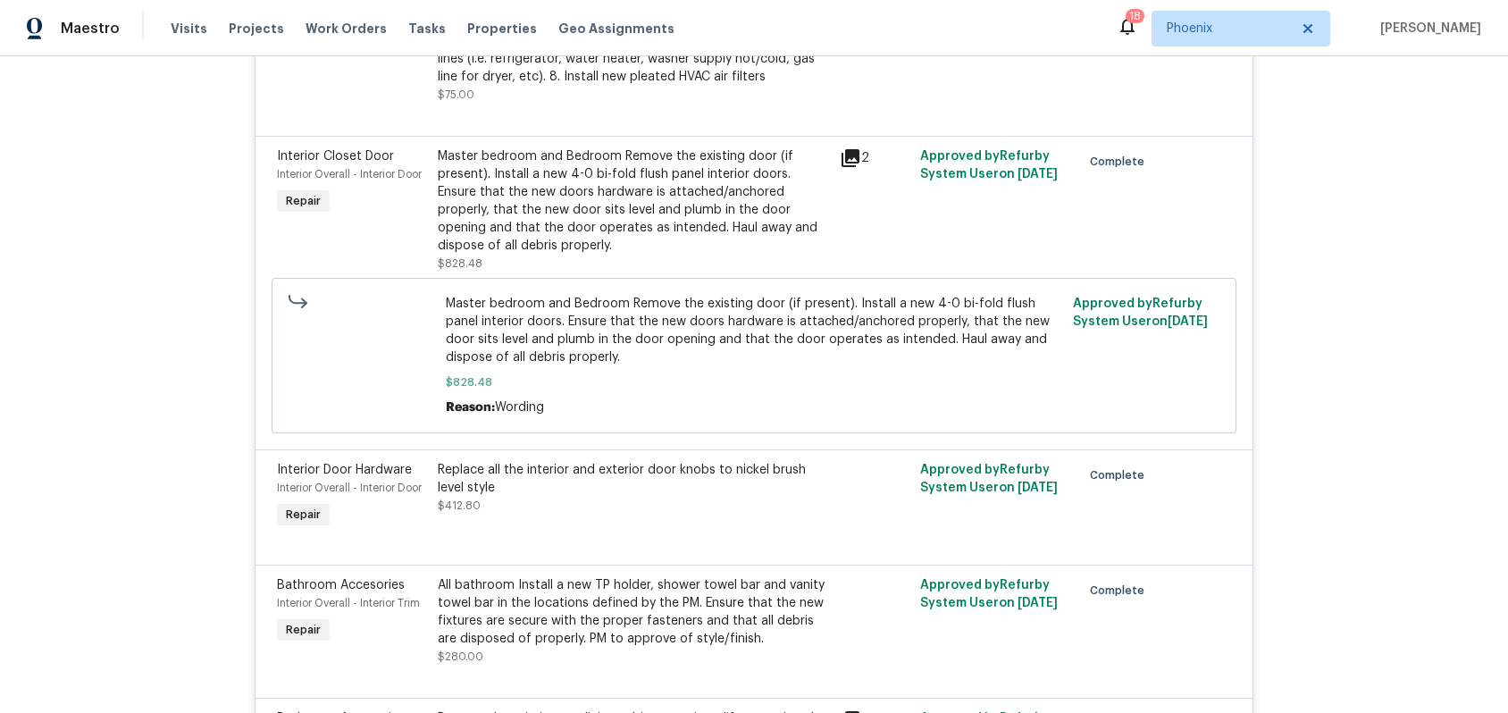
scroll to position [3508, 0]
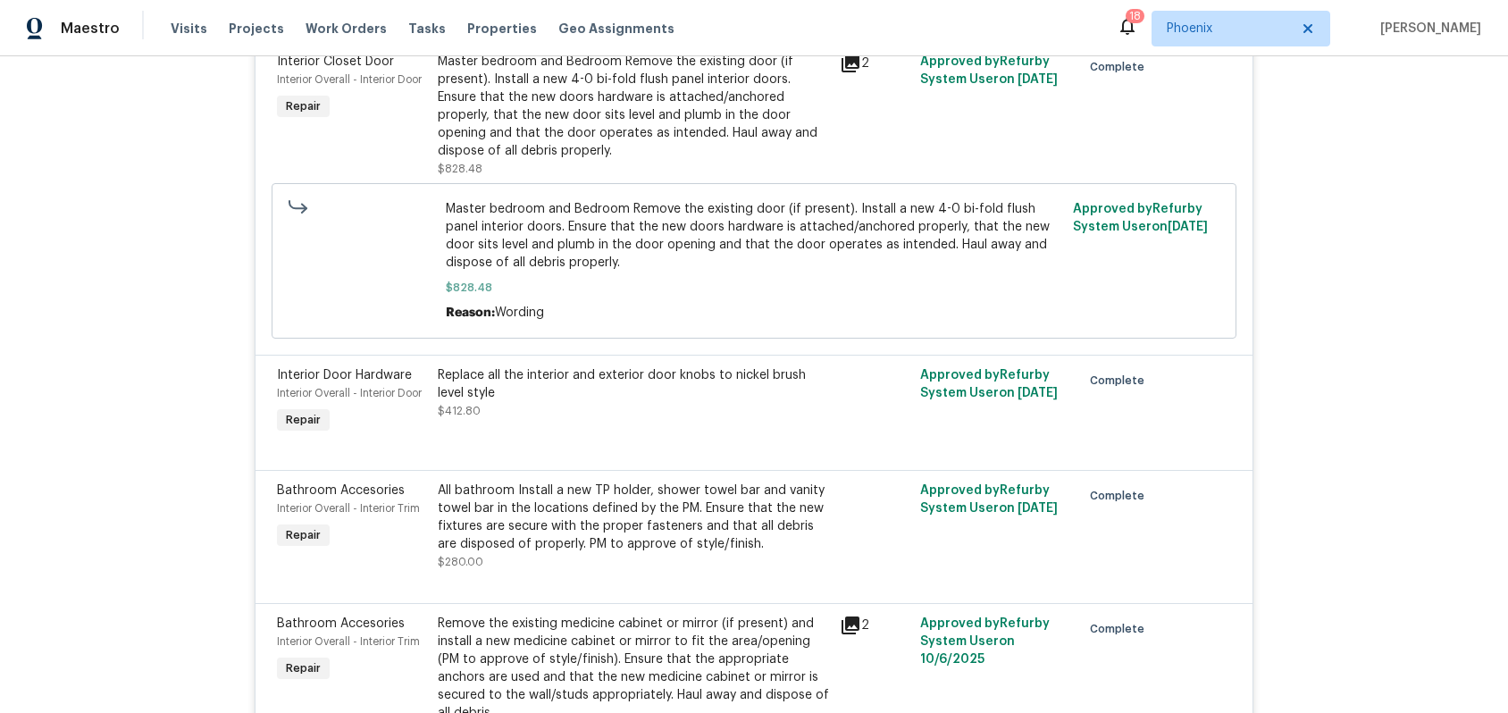
click at [735, 367] on div "Replace all the interior and exterior door knobs to nickel brush level style" at bounding box center [633, 384] width 391 height 36
click at [640, 79] on div "Master bedroom and Bedroom Remove the existing door (if present). Install a new…" at bounding box center [633, 106] width 391 height 107
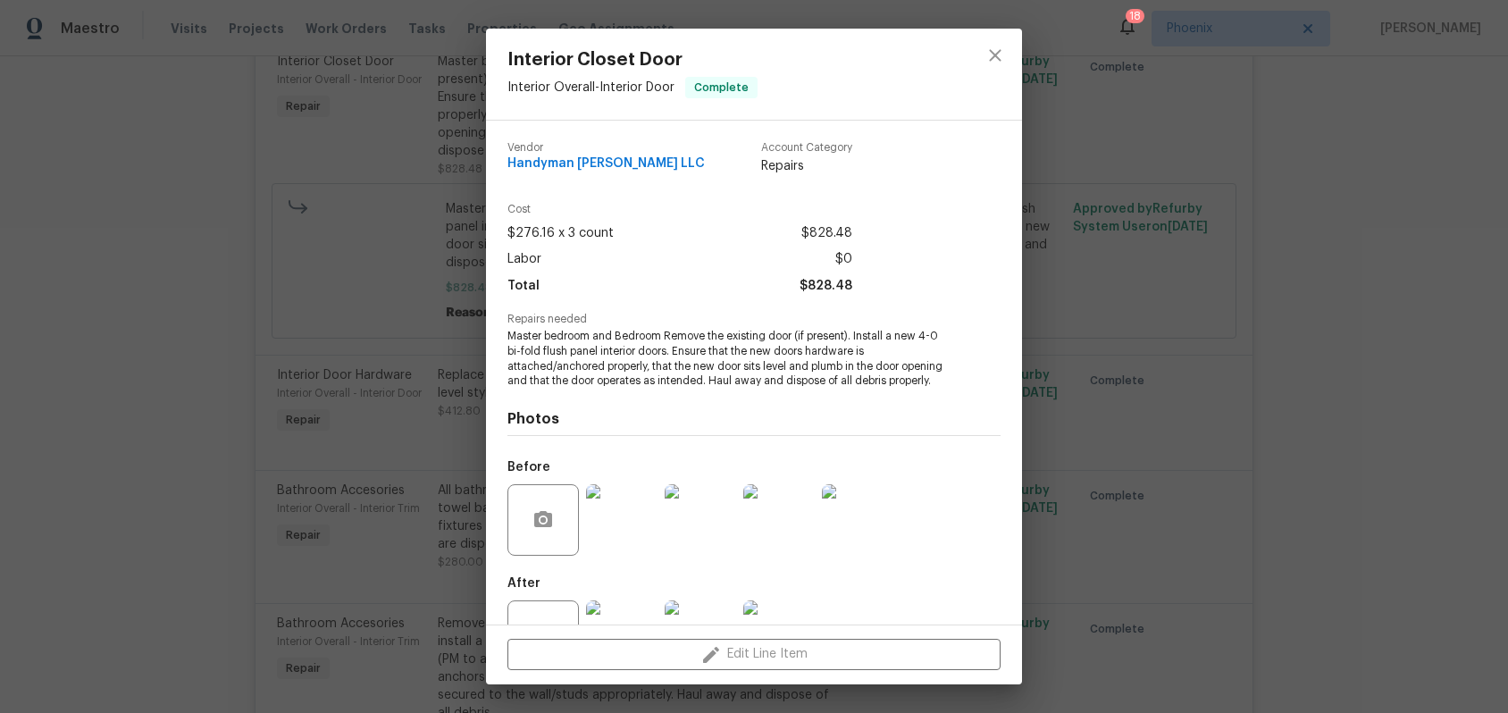
click at [618, 523] on img at bounding box center [621, 519] width 71 height 71
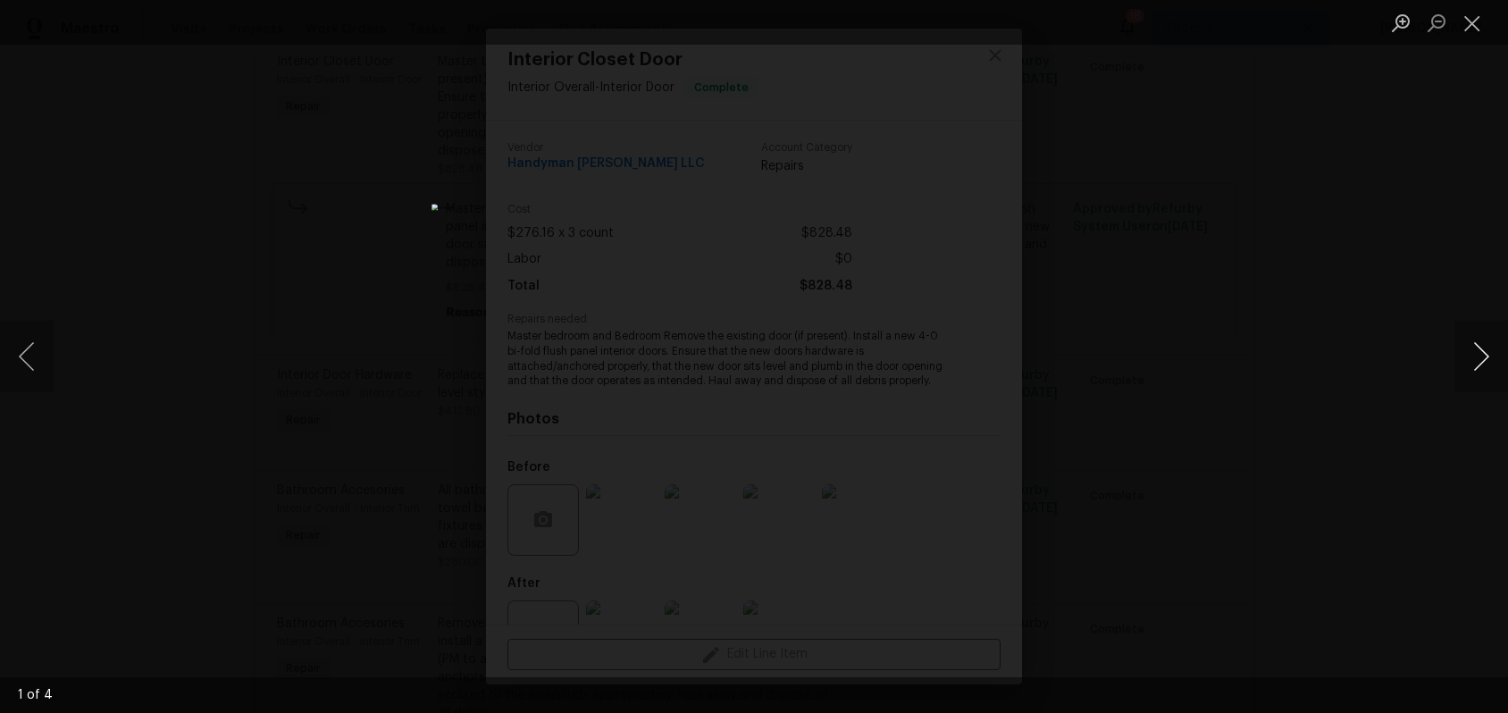
click at [1479, 361] on button "Next image" at bounding box center [1481, 356] width 54 height 71
click at [1483, 360] on button "Next image" at bounding box center [1481, 356] width 54 height 71
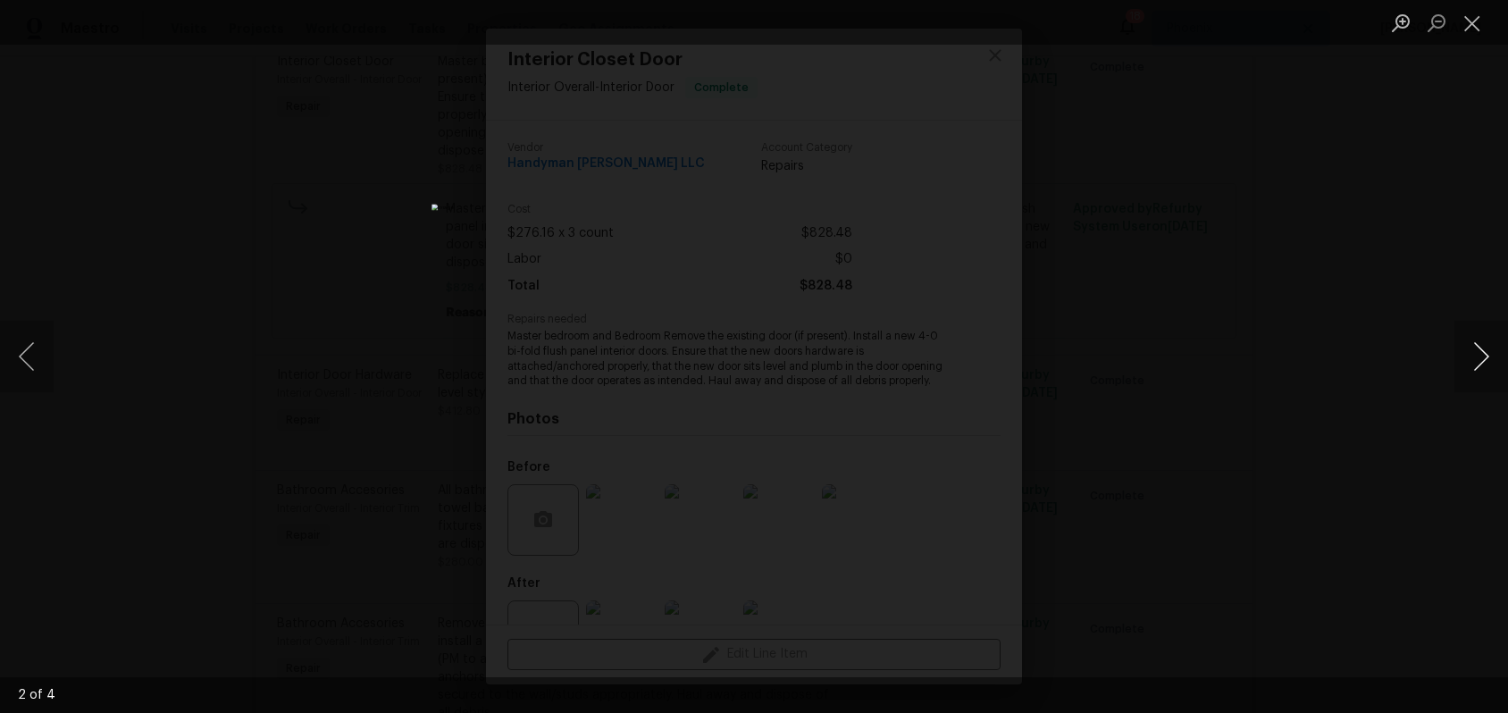
click at [1483, 360] on button "Next image" at bounding box center [1481, 356] width 54 height 71
click at [1468, 29] on button "Close lightbox" at bounding box center [1472, 22] width 36 height 31
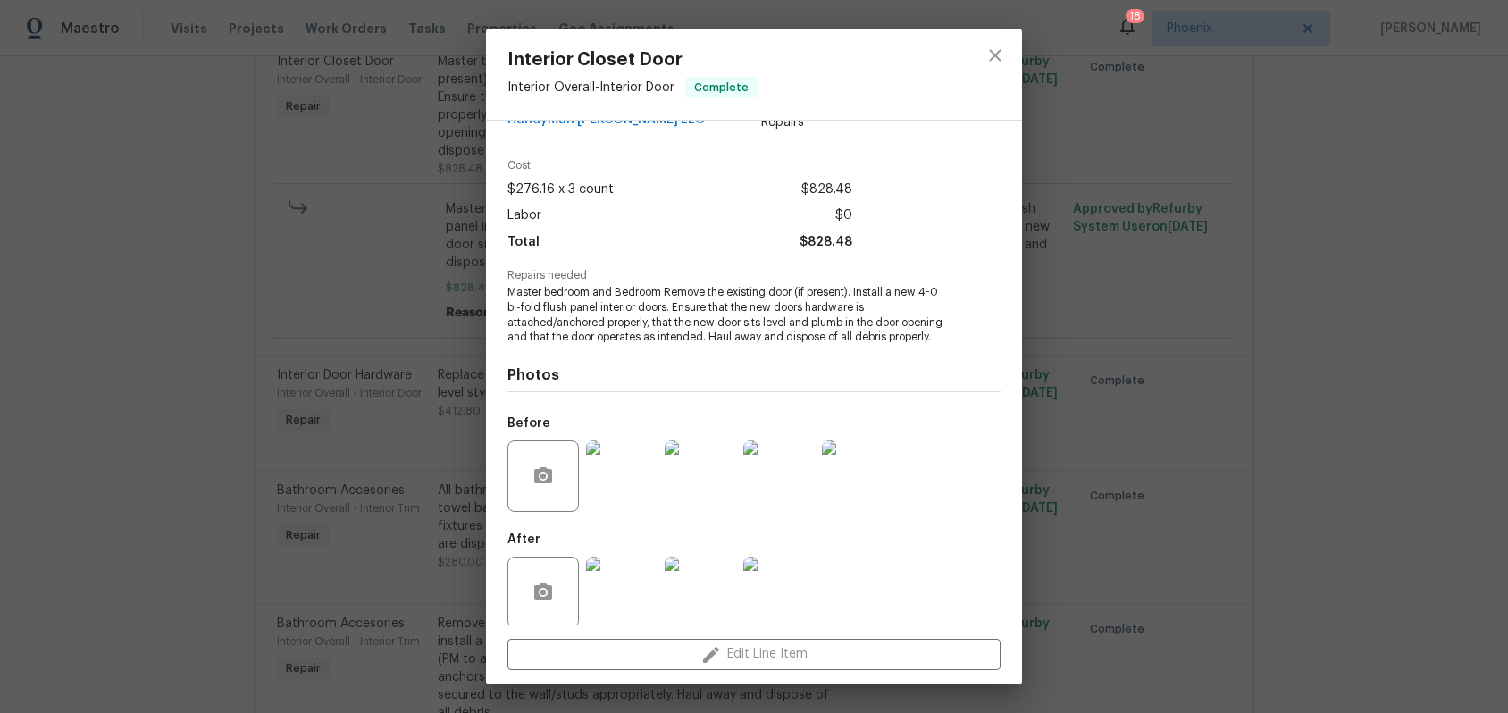
scroll to position [65, 0]
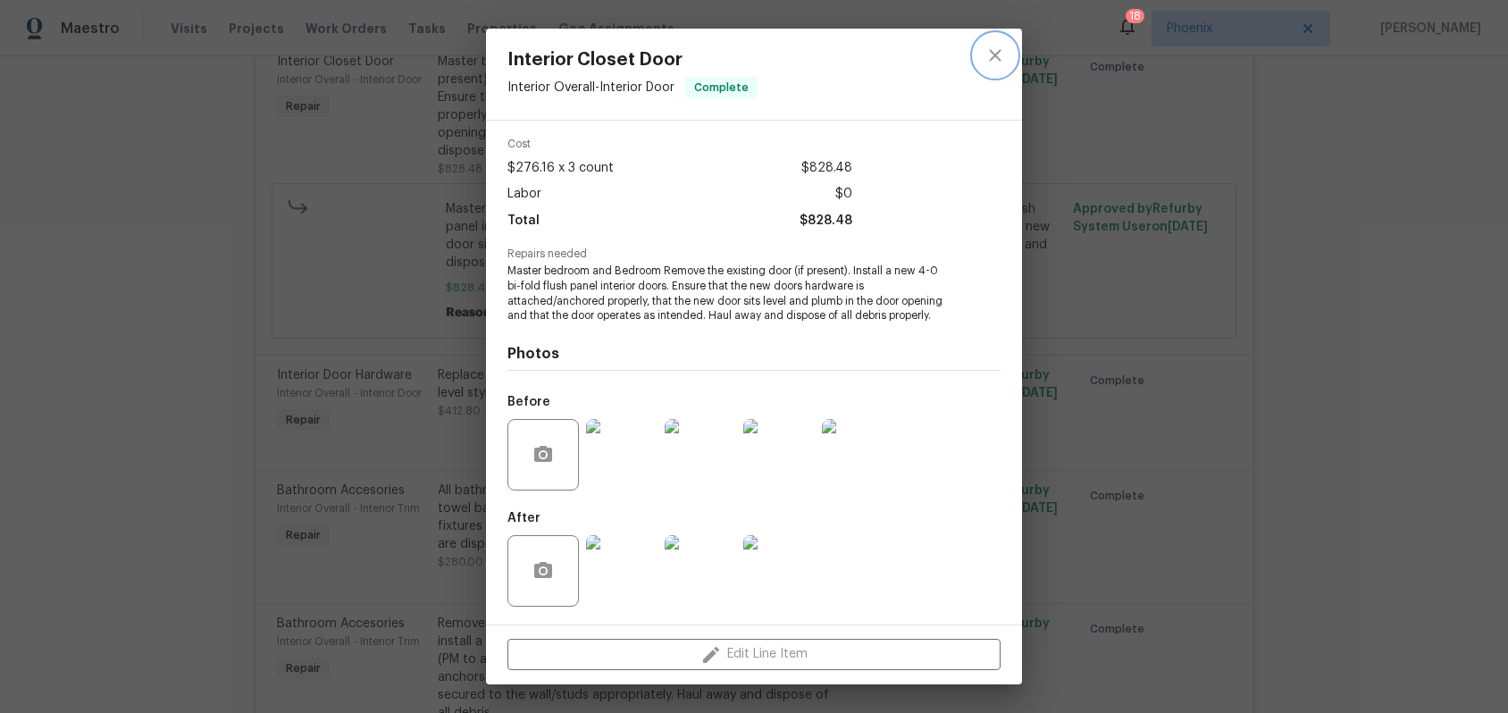
click at [1001, 57] on icon "close" at bounding box center [994, 55] width 21 height 21
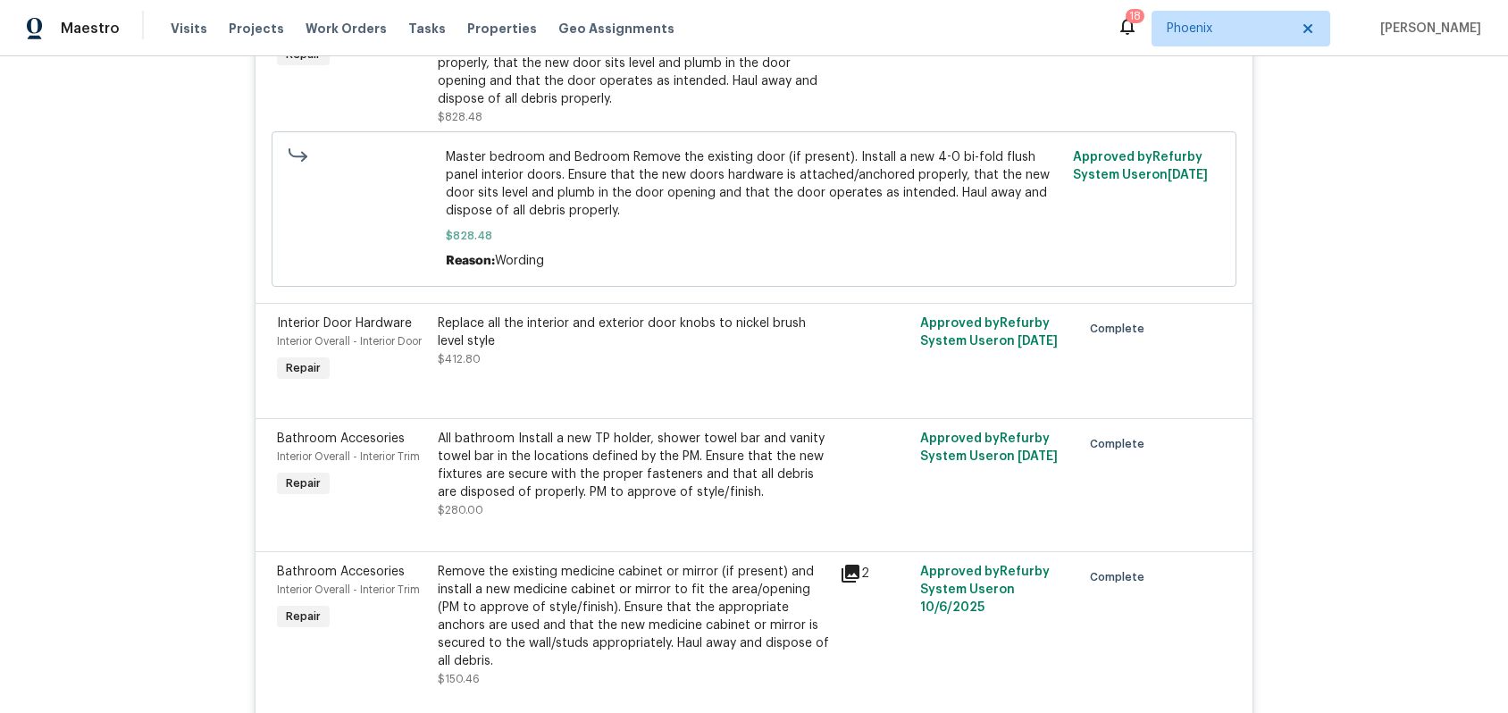
scroll to position [3575, 0]
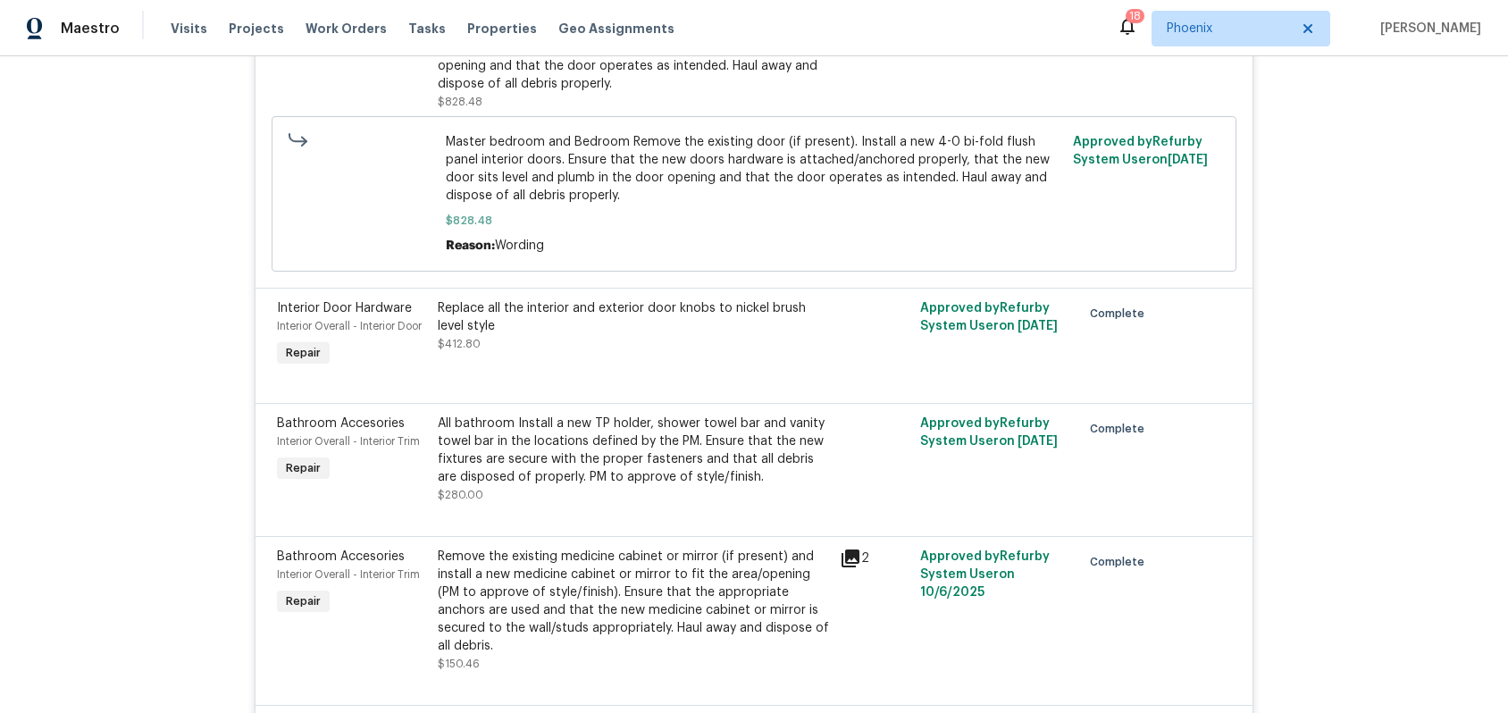
click at [588, 294] on div "Replace all the interior and exterior door knobs to nickel brush level style $4…" at bounding box center [633, 335] width 402 height 82
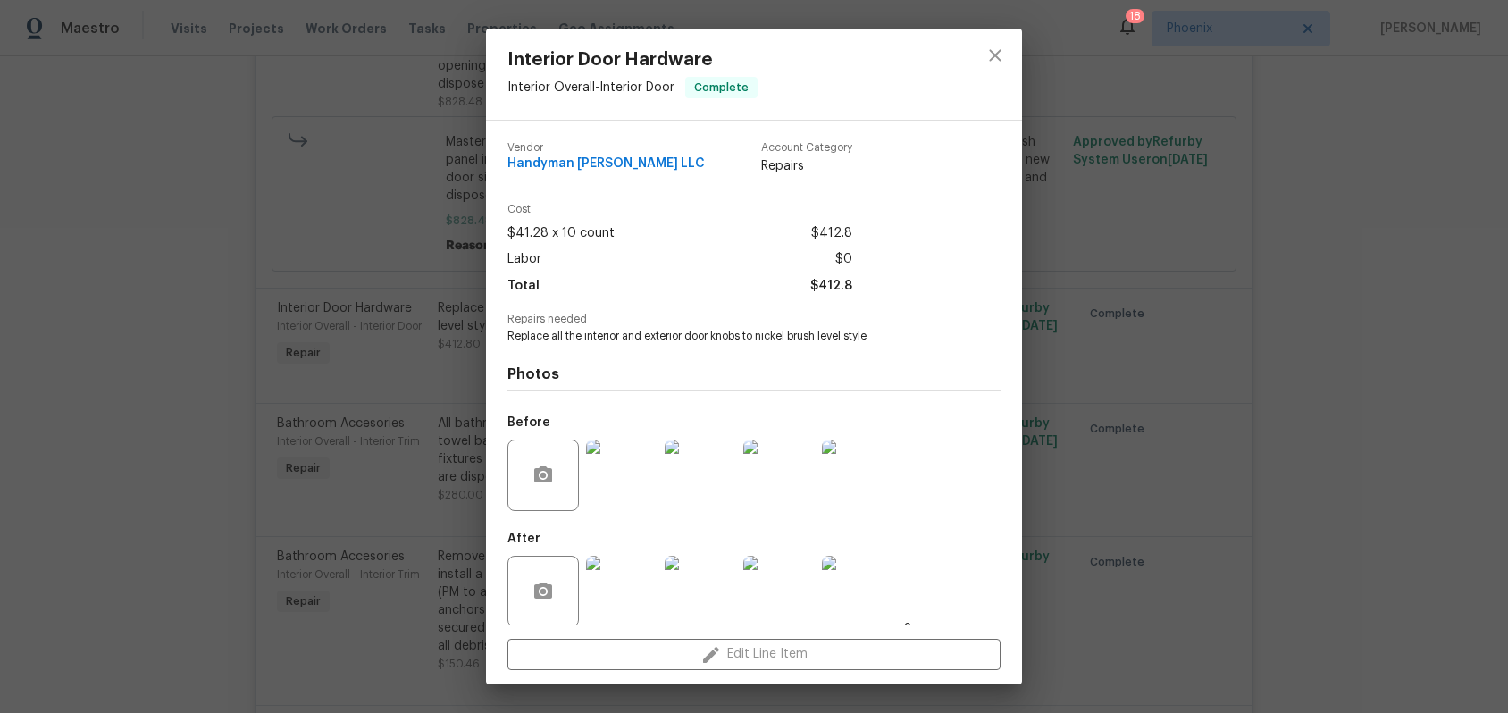
click at [621, 479] on img at bounding box center [621, 474] width 71 height 71
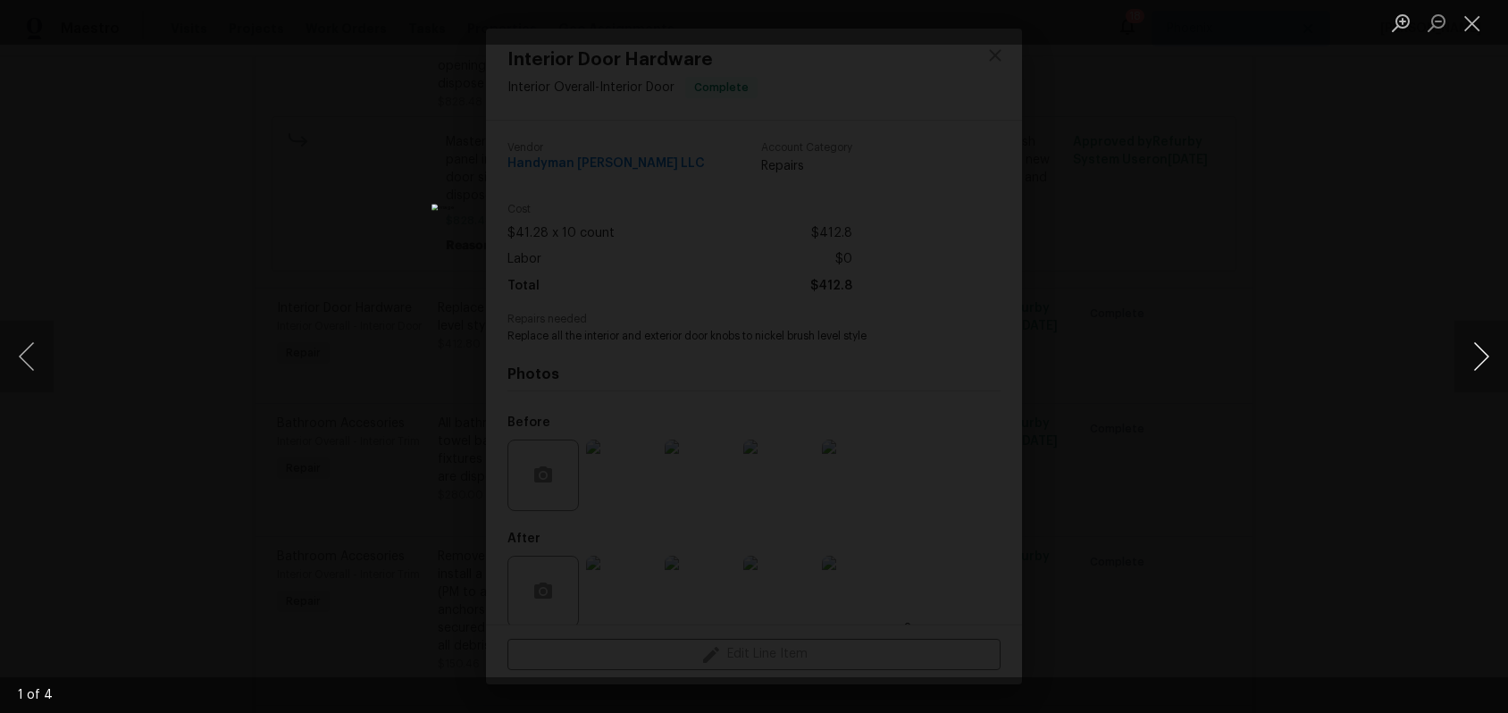
click at [1478, 361] on button "Next image" at bounding box center [1481, 356] width 54 height 71
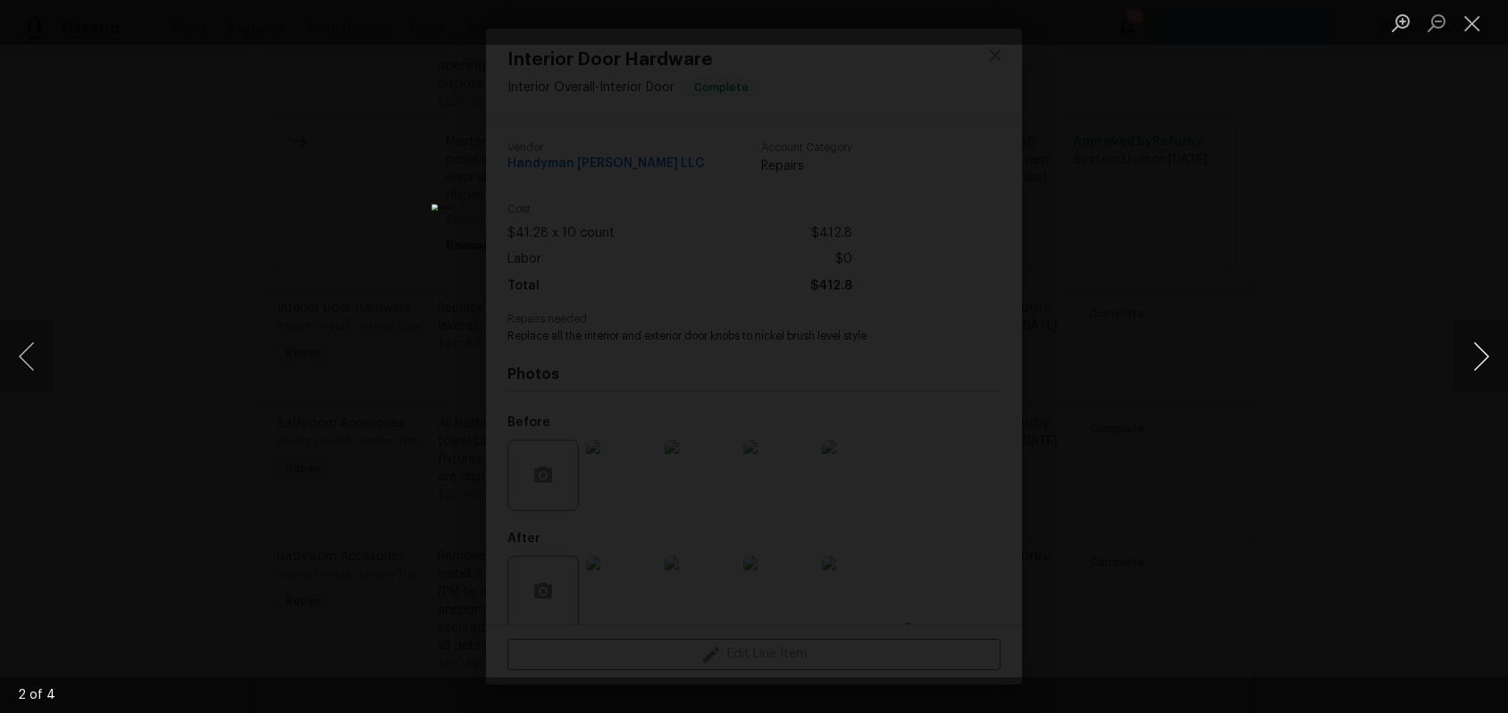
click at [1478, 361] on button "Next image" at bounding box center [1481, 356] width 54 height 71
click at [1477, 31] on button "Close lightbox" at bounding box center [1472, 22] width 36 height 31
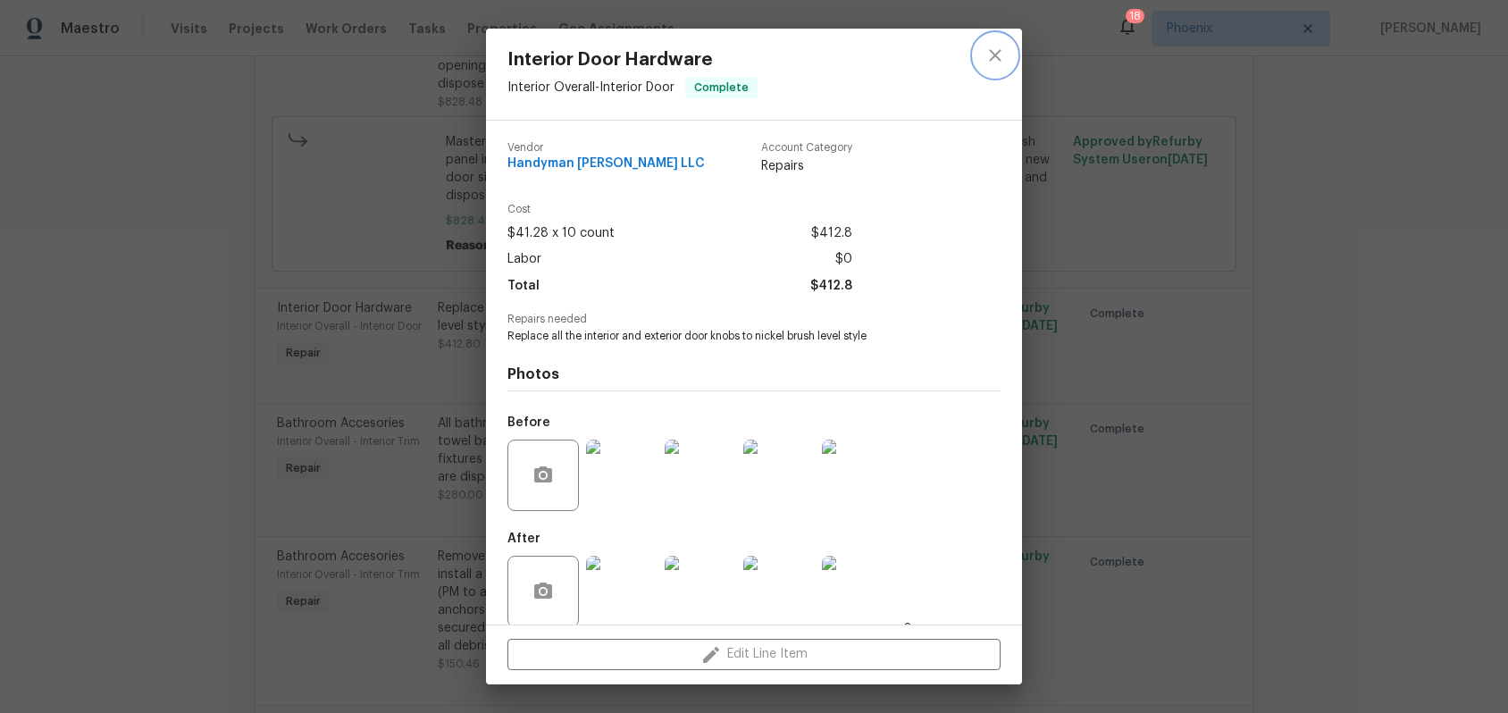
click at [995, 60] on icon "close" at bounding box center [994, 55] width 21 height 21
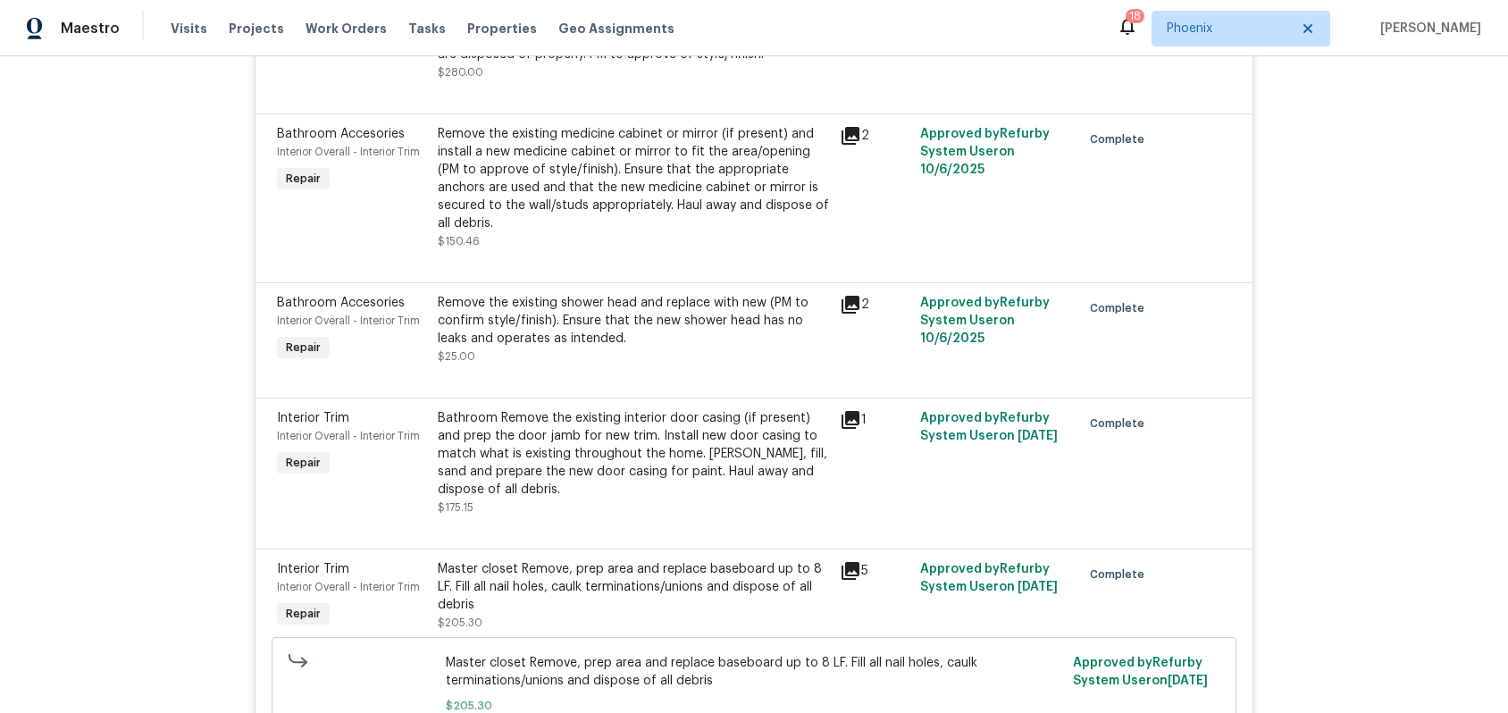
scroll to position [3998, 0]
click at [859, 408] on icon at bounding box center [850, 418] width 21 height 21
click at [635, 408] on div "Bathroom Remove the existing interior door casing (if present) and prep the doo…" at bounding box center [633, 452] width 391 height 89
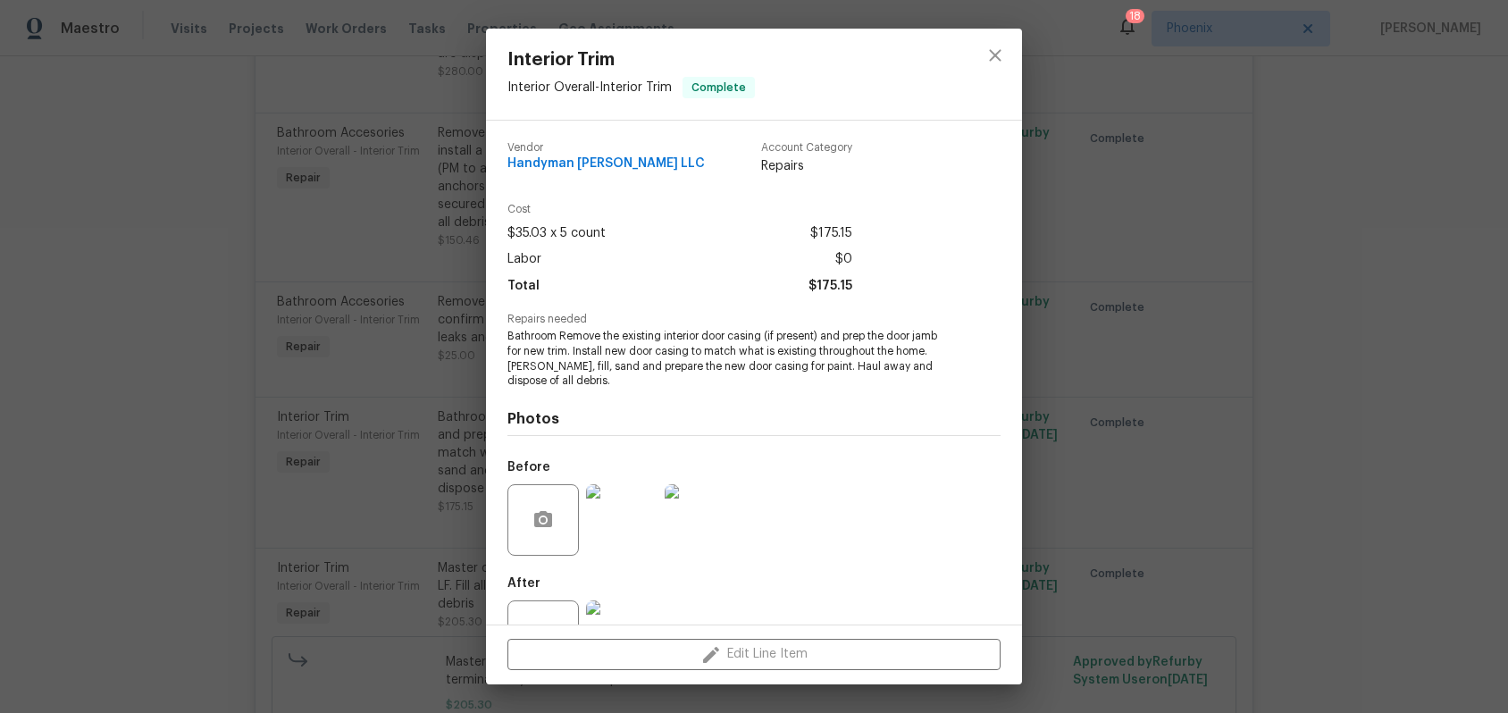
click at [624, 512] on img at bounding box center [621, 519] width 71 height 71
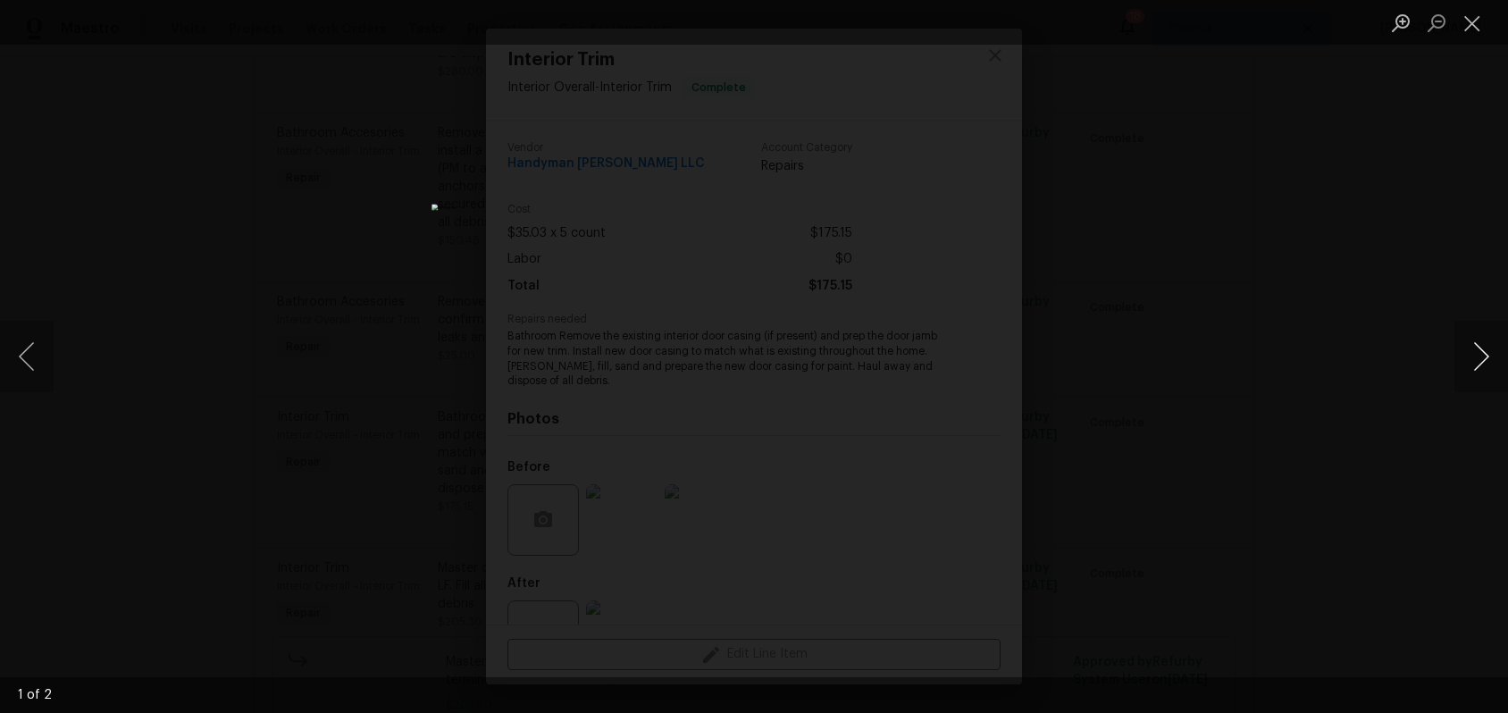
click at [1492, 348] on button "Next image" at bounding box center [1481, 356] width 54 height 71
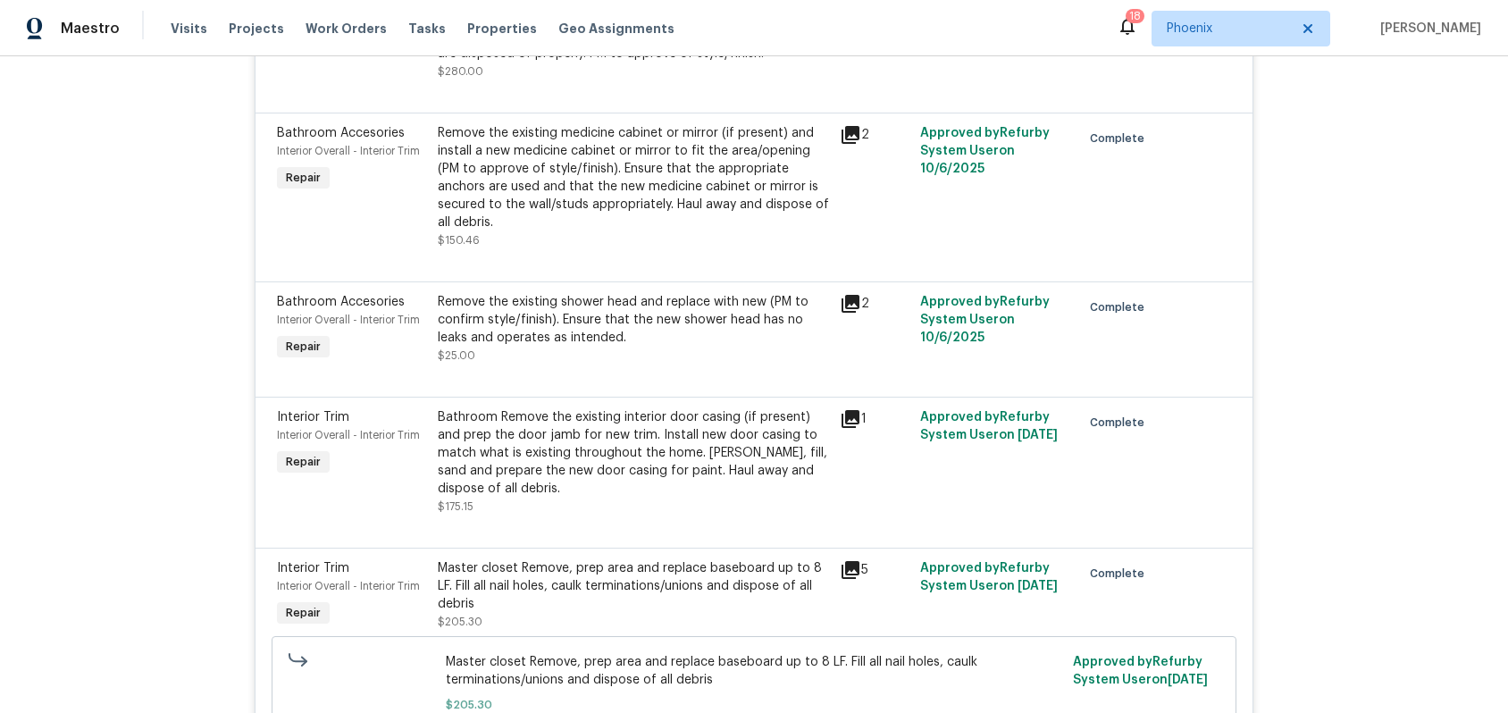
scroll to position [344, 0]
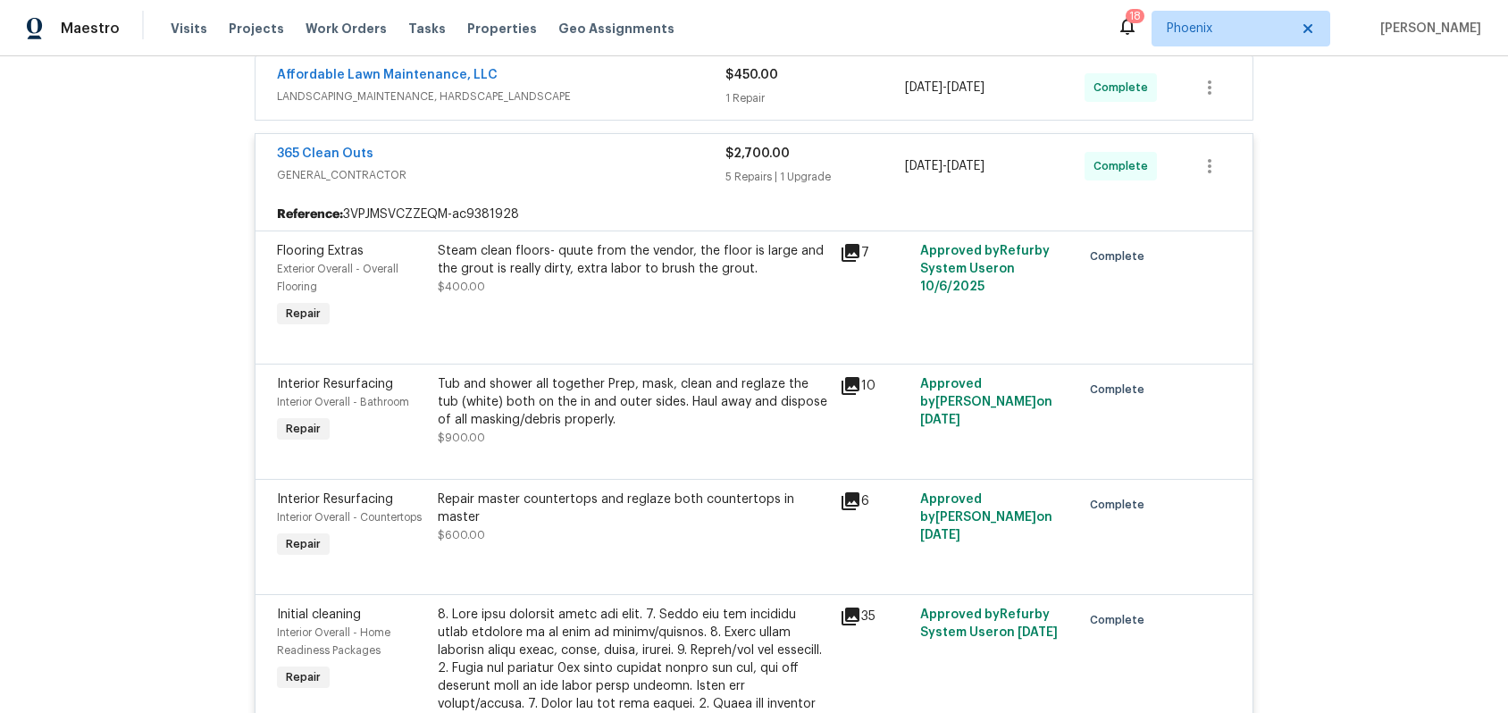
click at [713, 438] on div "Tub and shower all together Prep, mask, clean and reglaze the tub (white) both …" at bounding box center [633, 410] width 391 height 71
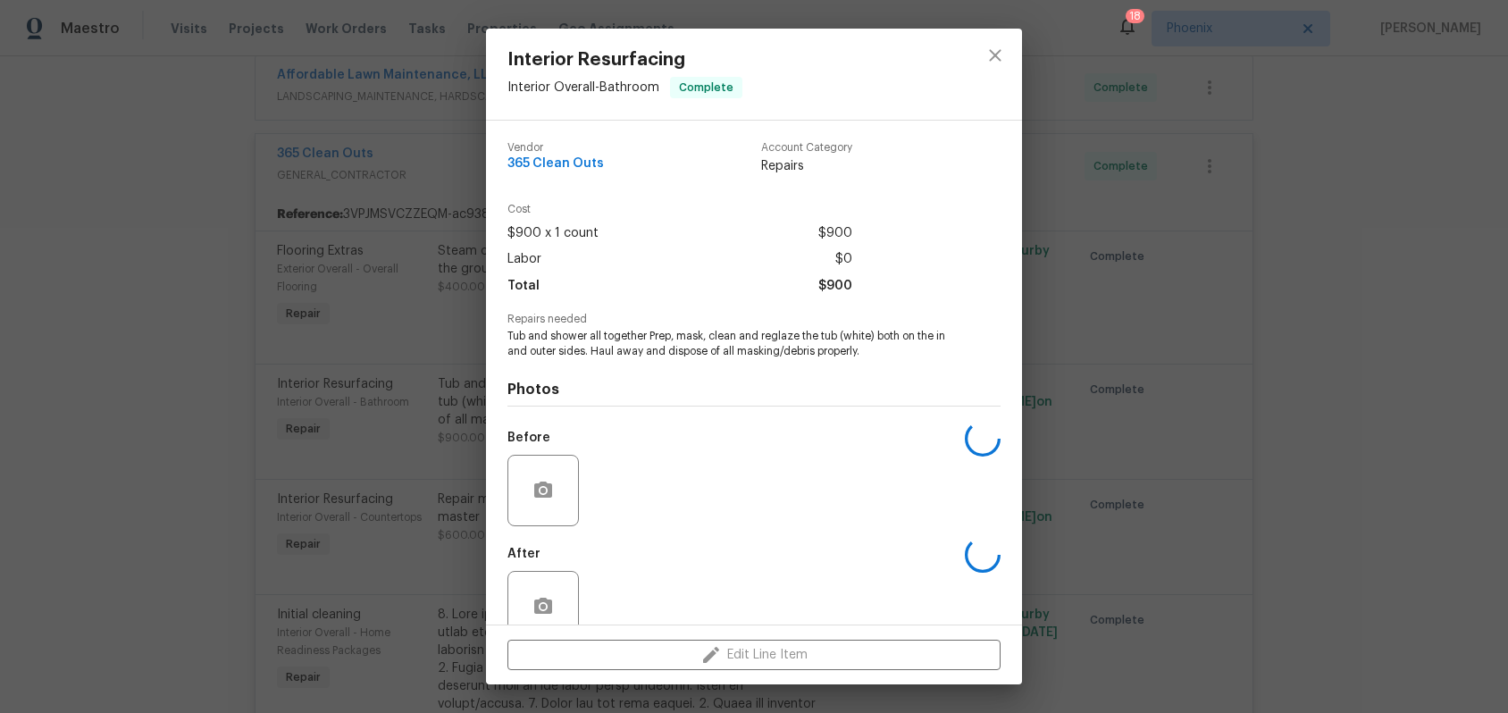
click at [689, 411] on div "Photos Before After" at bounding box center [753, 506] width 493 height 294
click at [604, 488] on img at bounding box center [621, 490] width 71 height 71
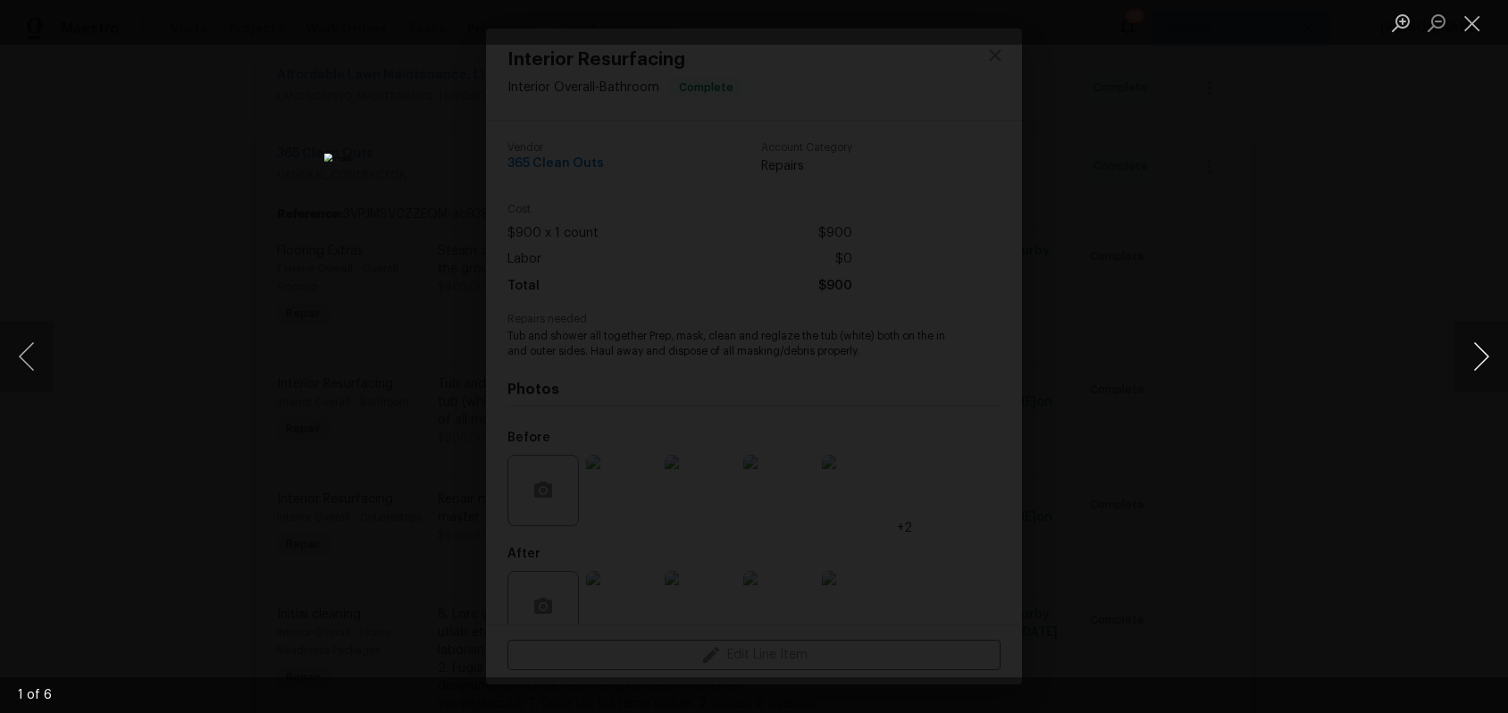
click at [1481, 359] on button "Next image" at bounding box center [1481, 356] width 54 height 71
click at [1479, 363] on button "Next image" at bounding box center [1481, 356] width 54 height 71
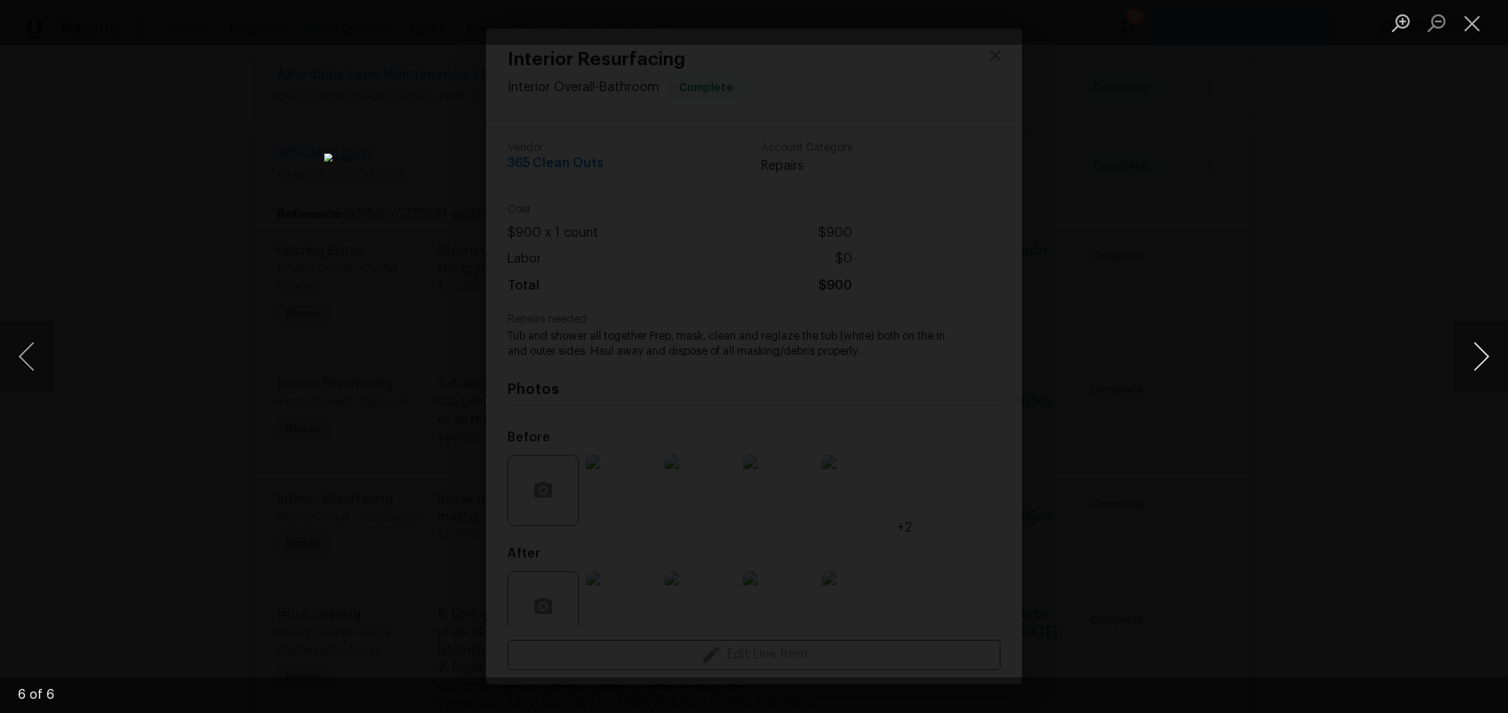
click at [1479, 363] on button "Next image" at bounding box center [1481, 356] width 54 height 71
click at [1485, 18] on button "Close lightbox" at bounding box center [1472, 22] width 36 height 31
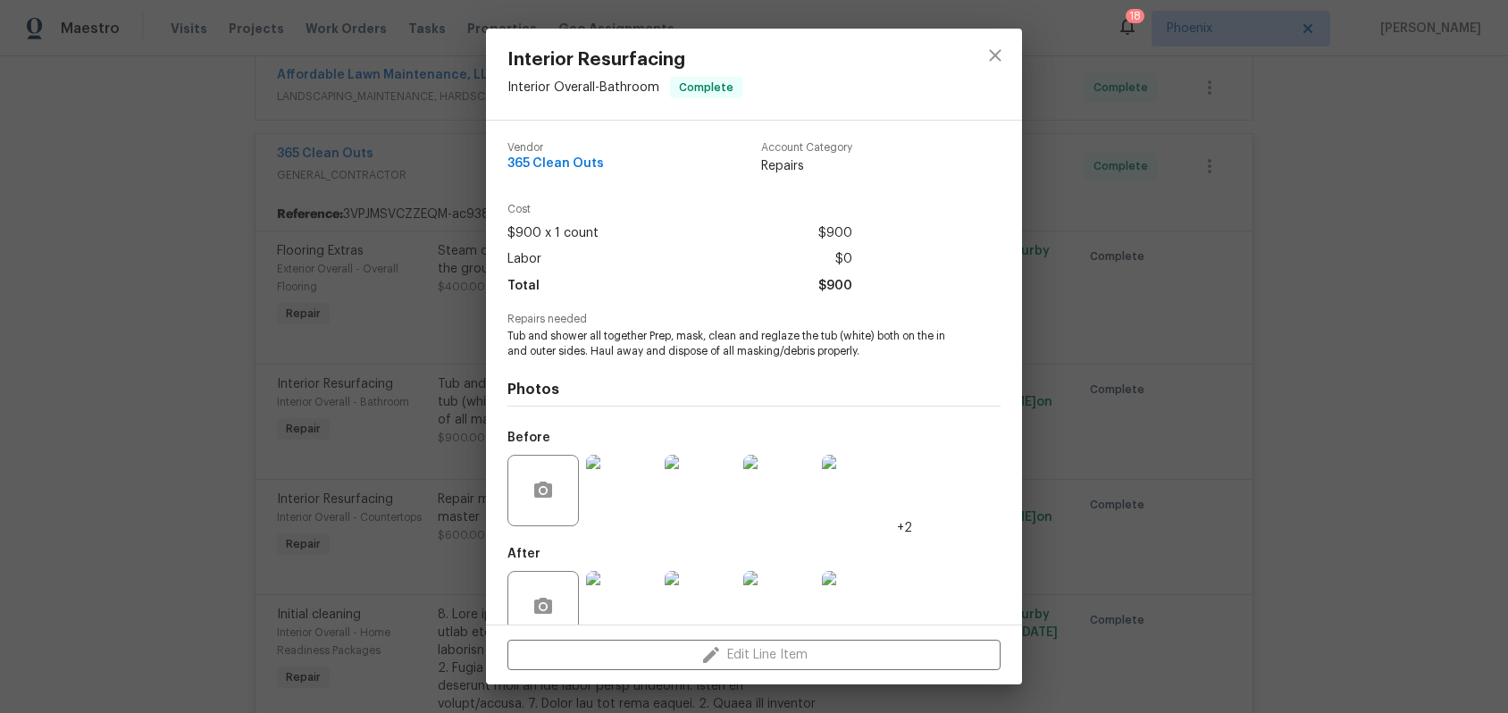
scroll to position [36, 0]
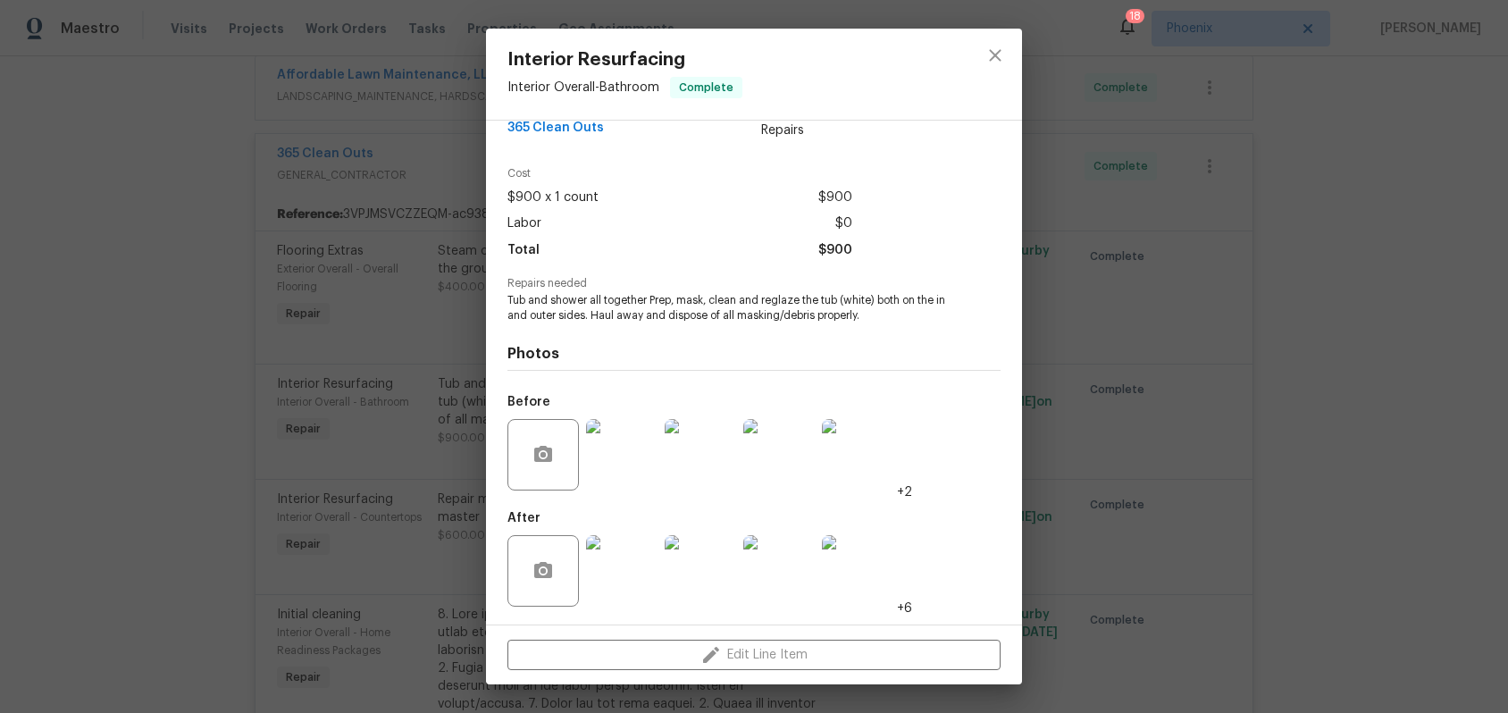
click at [615, 557] on img at bounding box center [621, 570] width 71 height 71
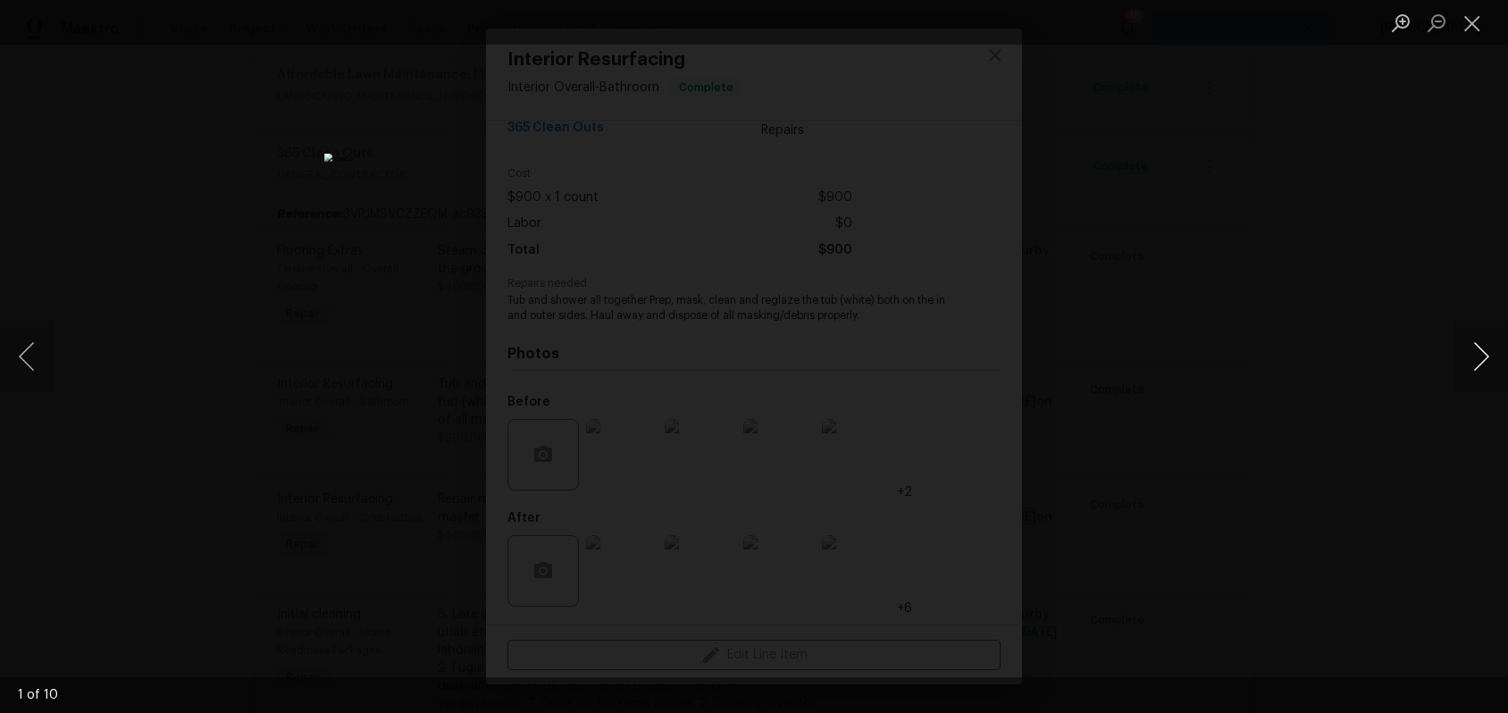
click at [1481, 353] on button "Next image" at bounding box center [1481, 356] width 54 height 71
click at [1480, 355] on button "Next image" at bounding box center [1481, 356] width 54 height 71
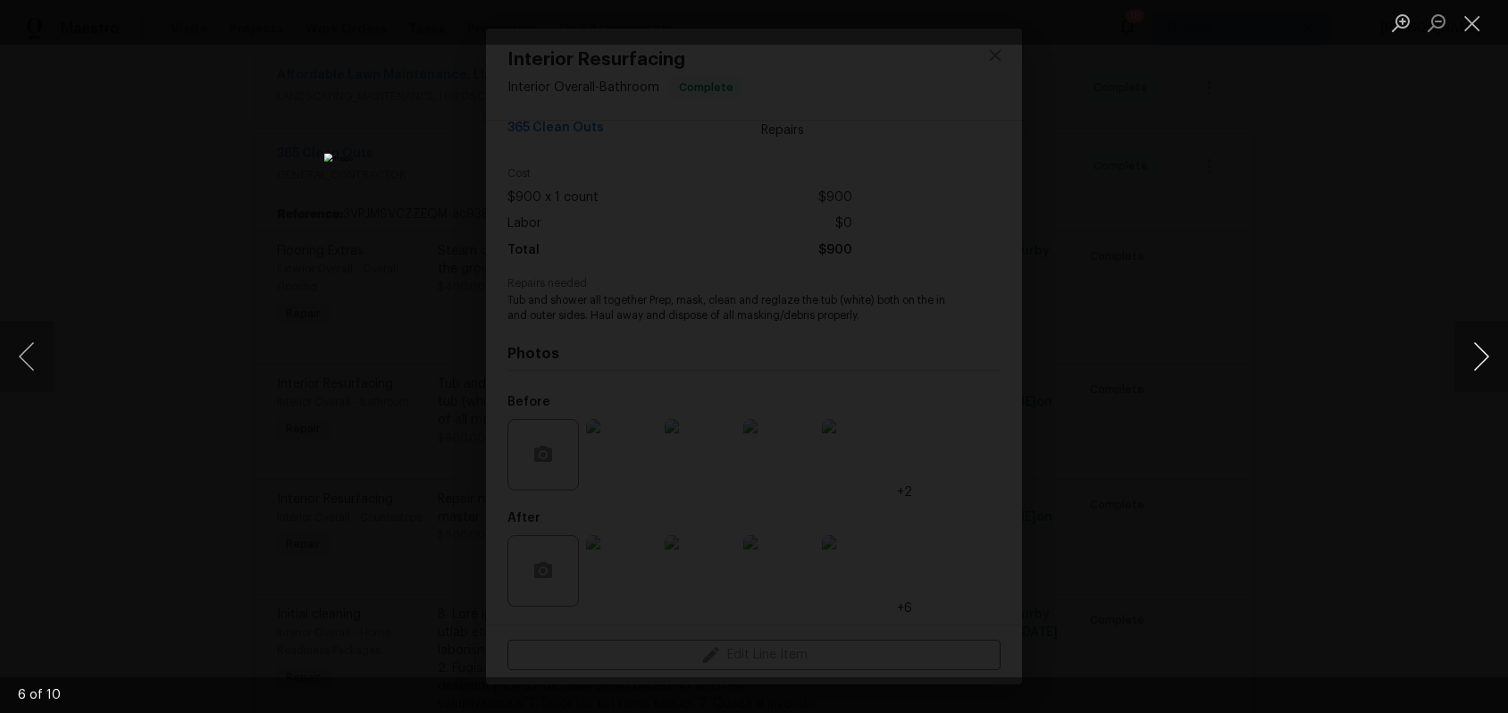
click at [1480, 355] on button "Next image" at bounding box center [1481, 356] width 54 height 71
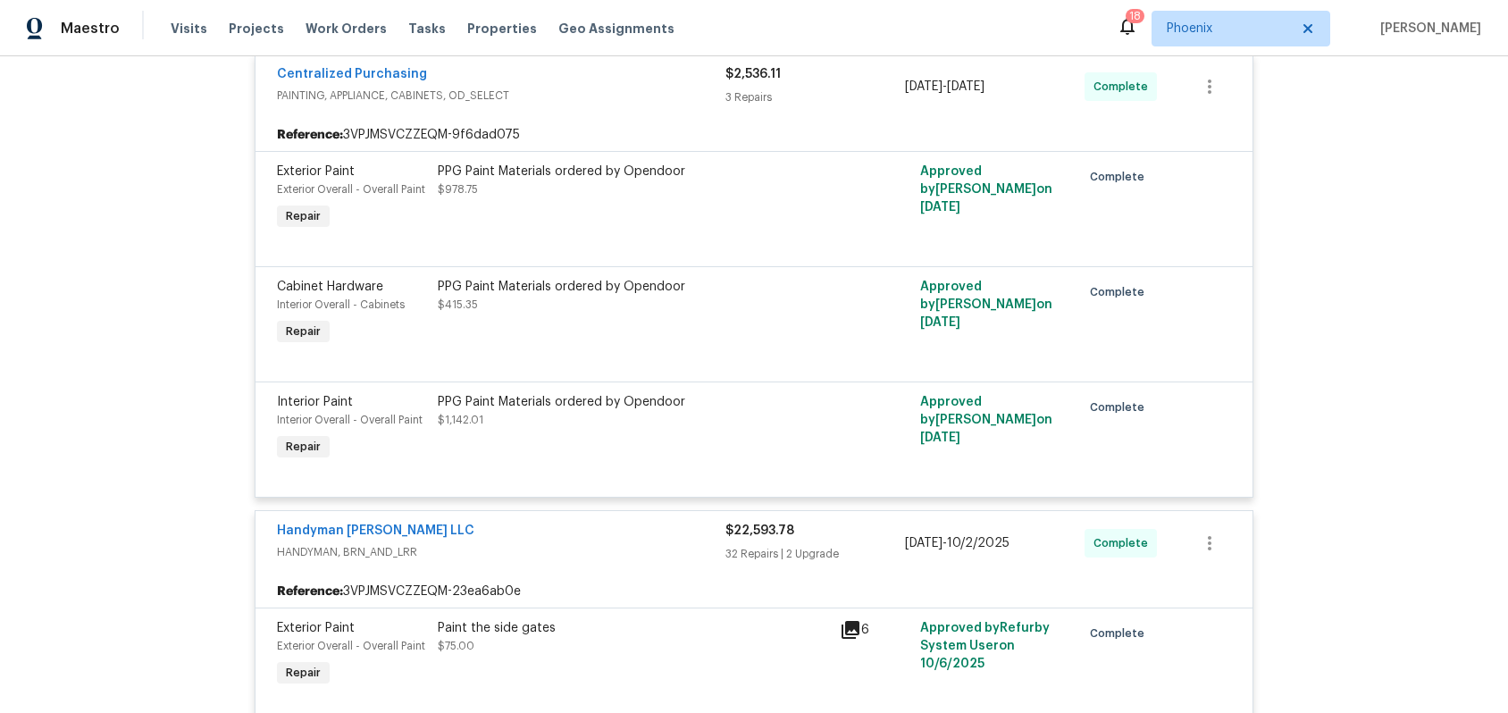
scroll to position [5349, 0]
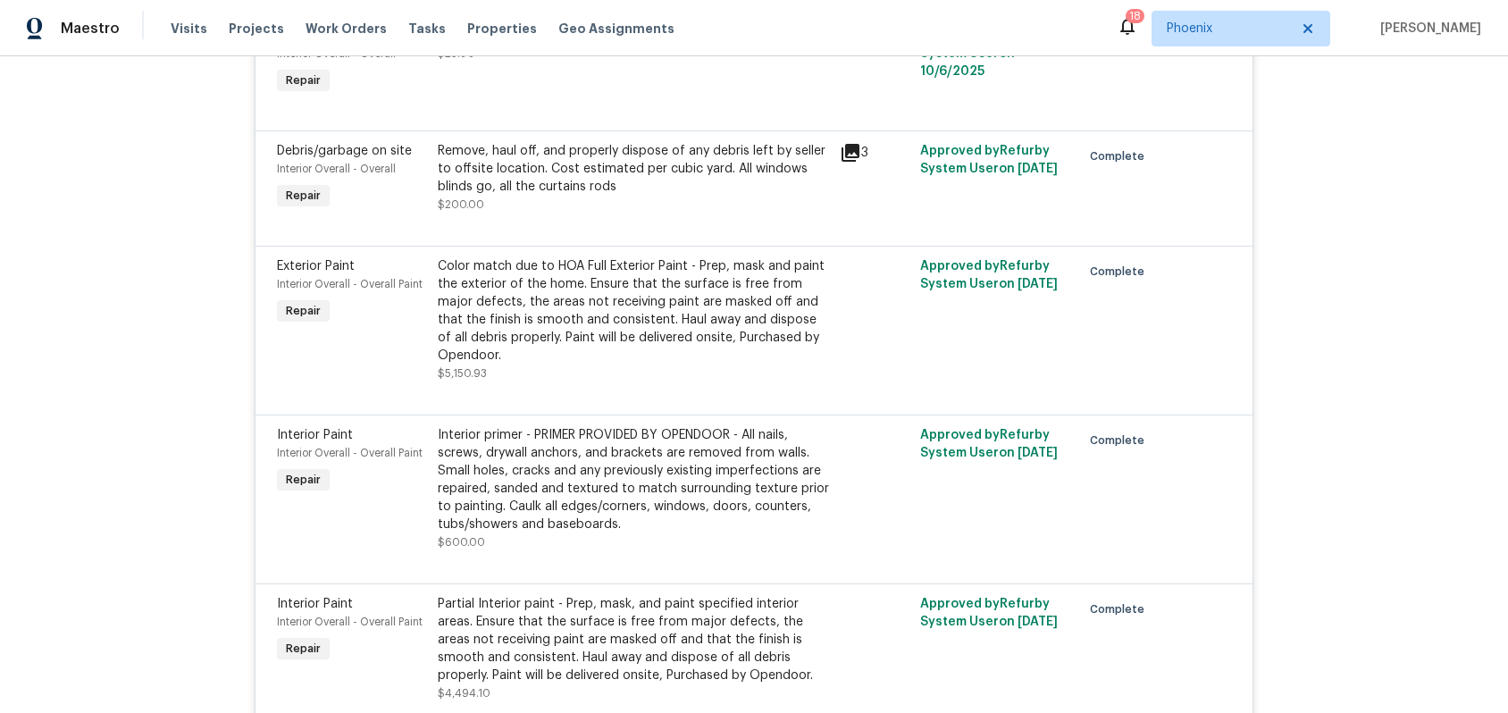
click at [592, 595] on div "Partial Interior paint - Prep, mask, and paint specified interior areas. Ensure…" at bounding box center [633, 639] width 391 height 89
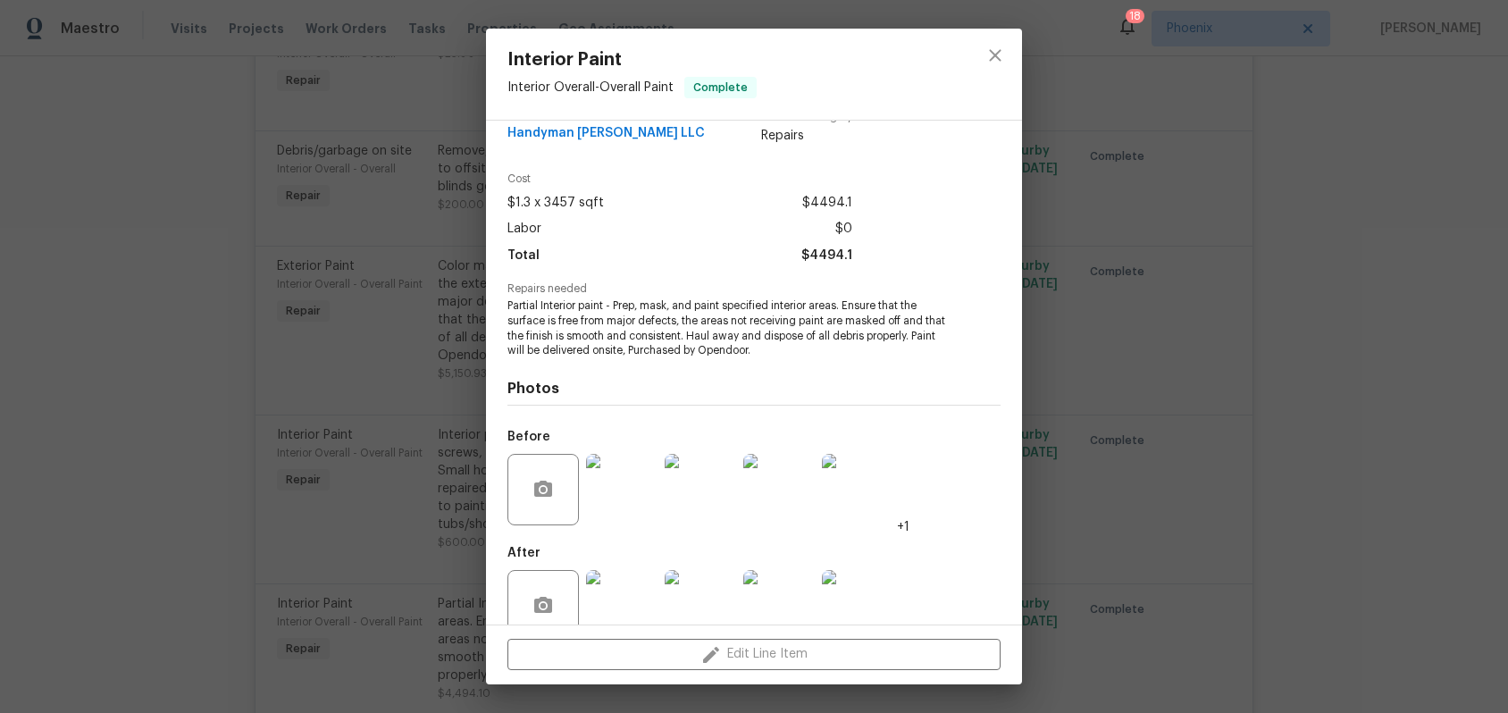
scroll to position [65, 0]
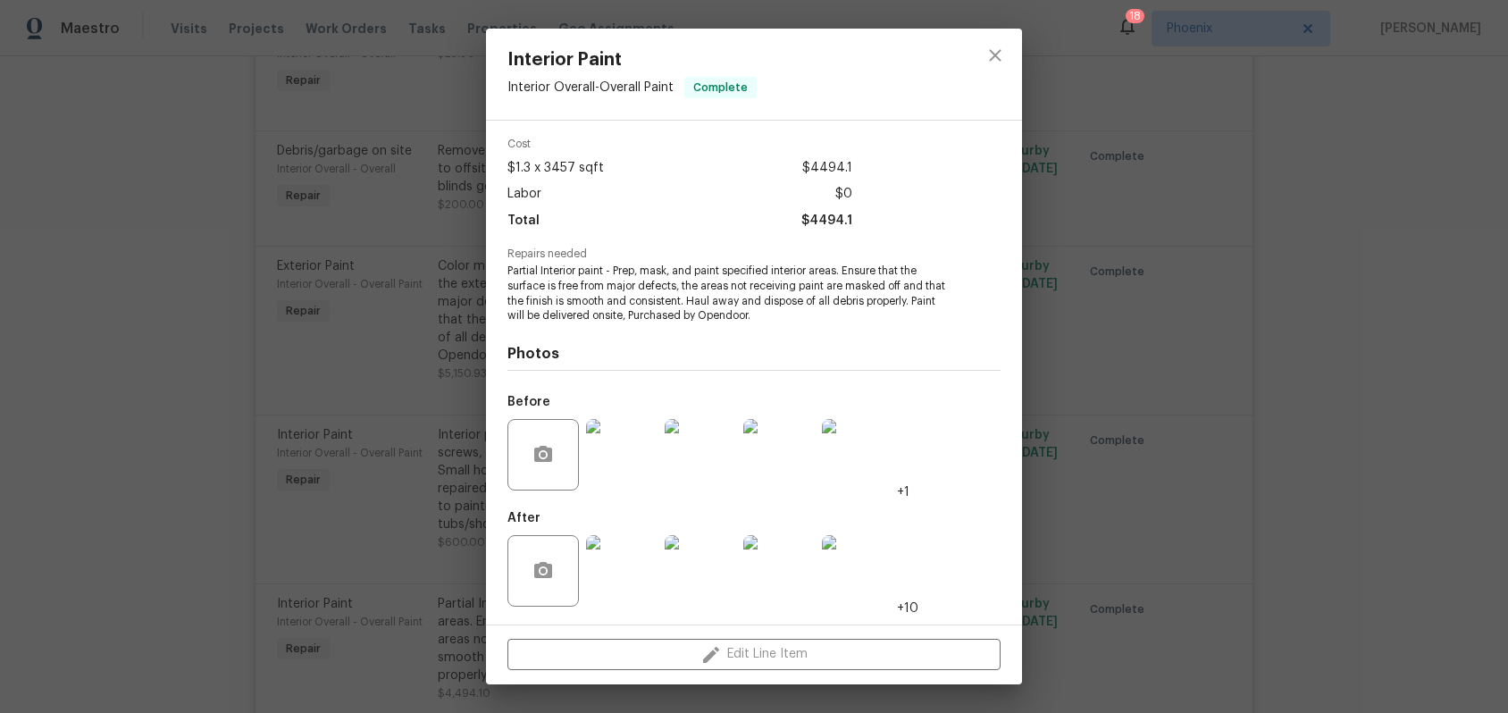
click at [619, 454] on img at bounding box center [621, 454] width 71 height 71
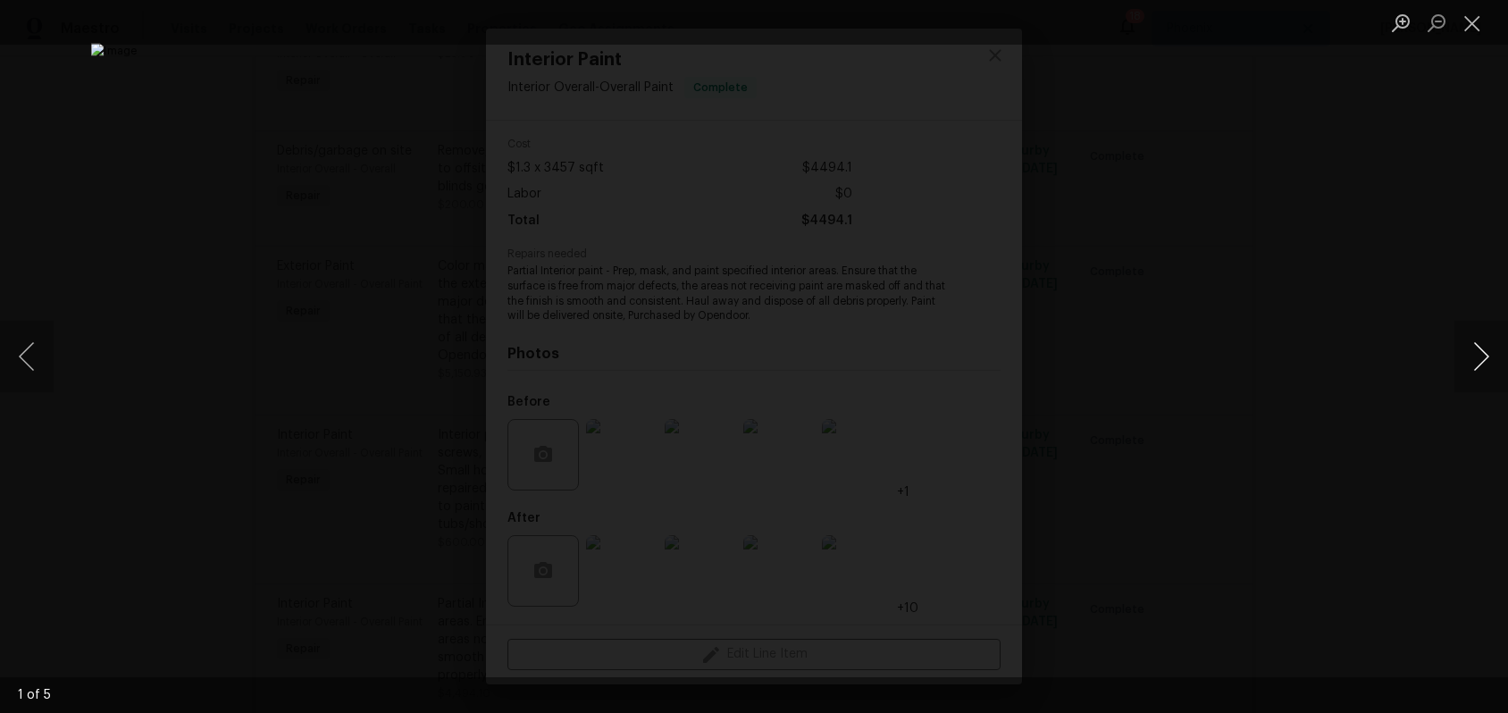
click at [1483, 357] on button "Next image" at bounding box center [1481, 356] width 54 height 71
click at [1483, 358] on button "Next image" at bounding box center [1481, 356] width 54 height 71
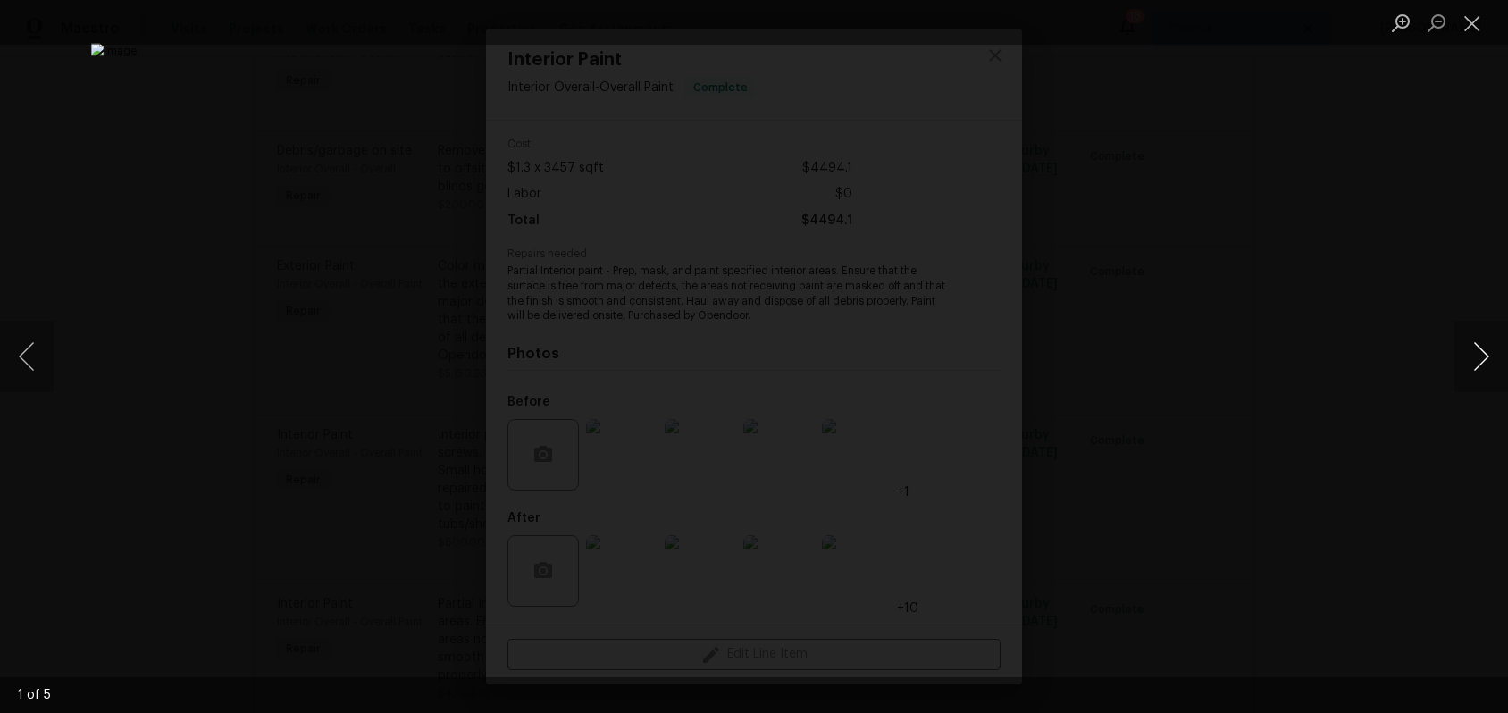
click at [1483, 358] on button "Next image" at bounding box center [1481, 356] width 54 height 71
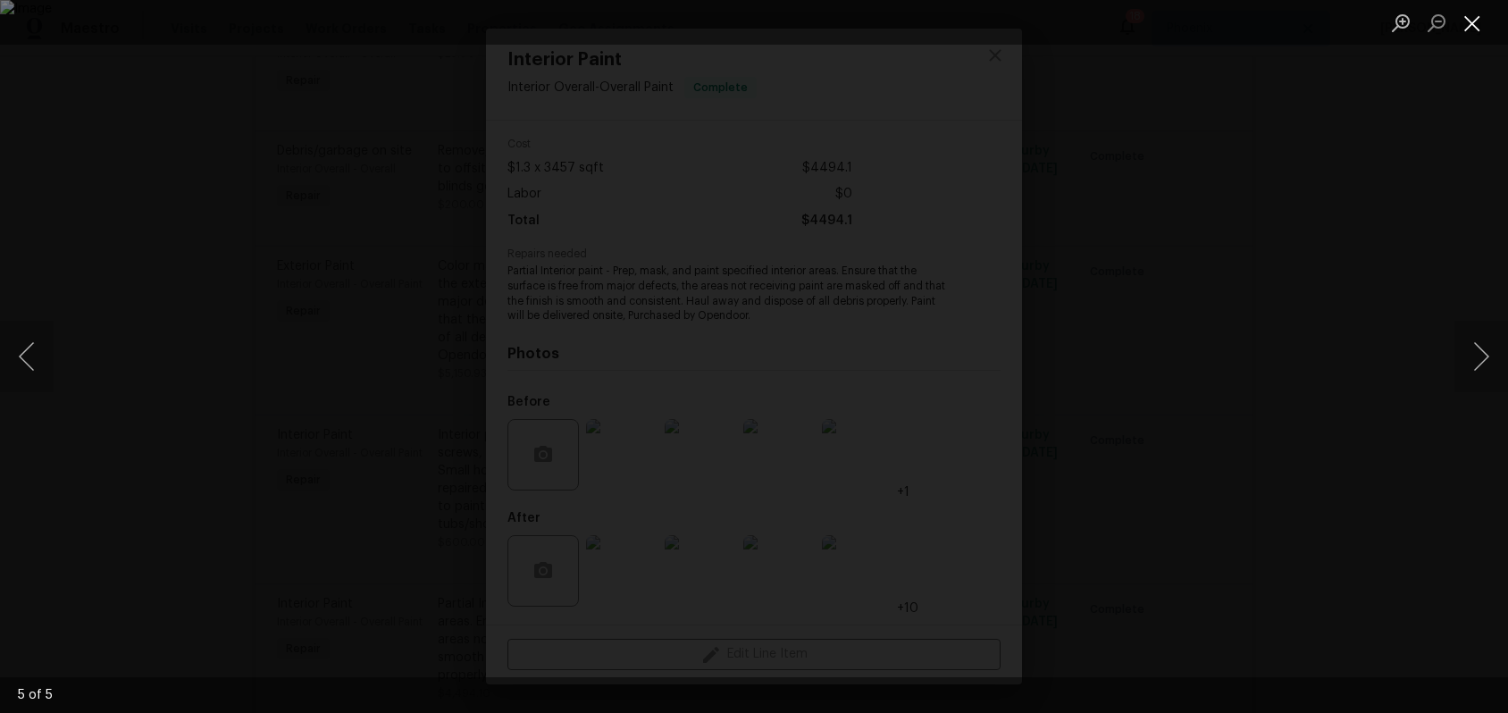
click at [1472, 17] on button "Close lightbox" at bounding box center [1472, 22] width 36 height 31
